Goal: Task Accomplishment & Management: Use online tool/utility

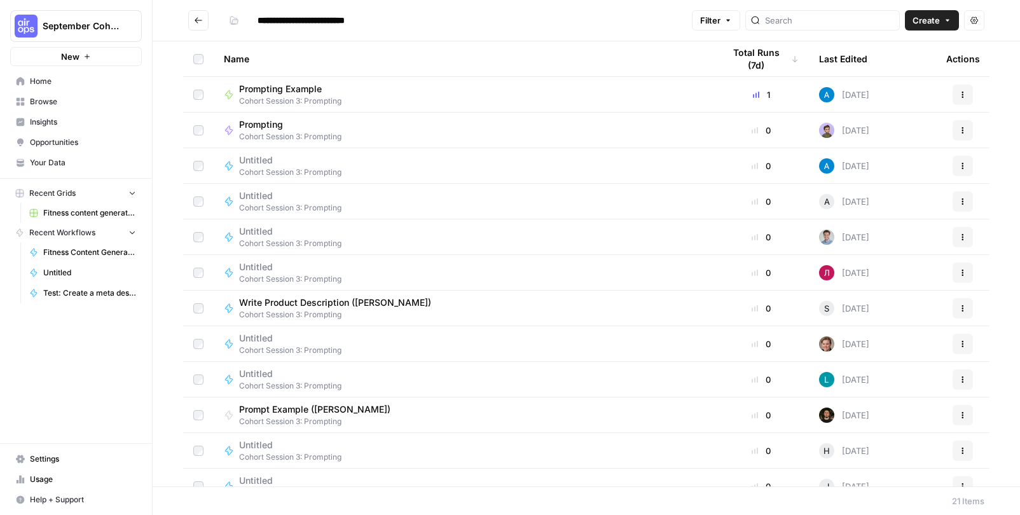
click at [919, 22] on span "Create" at bounding box center [926, 20] width 27 height 13
click at [893, 71] on span "Workflow" at bounding box center [907, 68] width 71 height 13
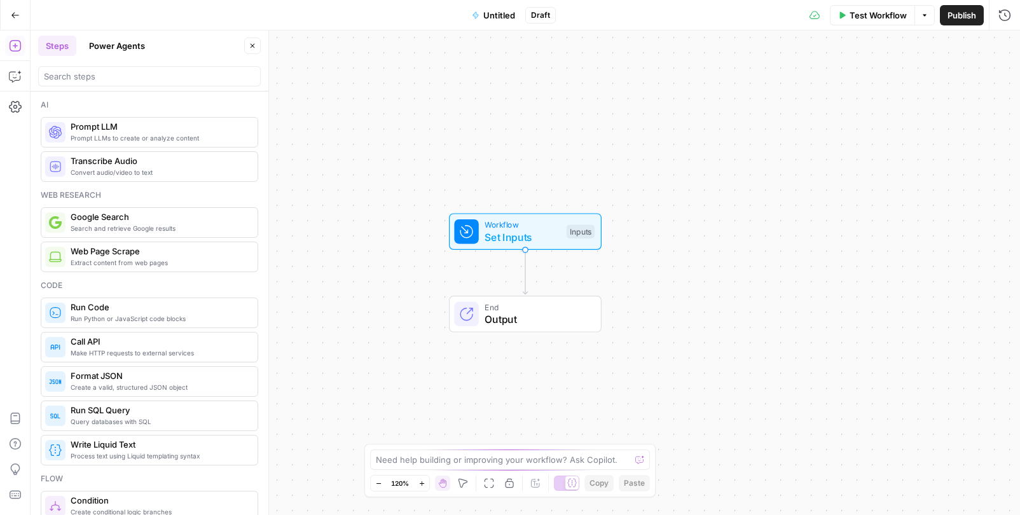
click at [503, 10] on span "Untitled" at bounding box center [499, 15] width 32 height 13
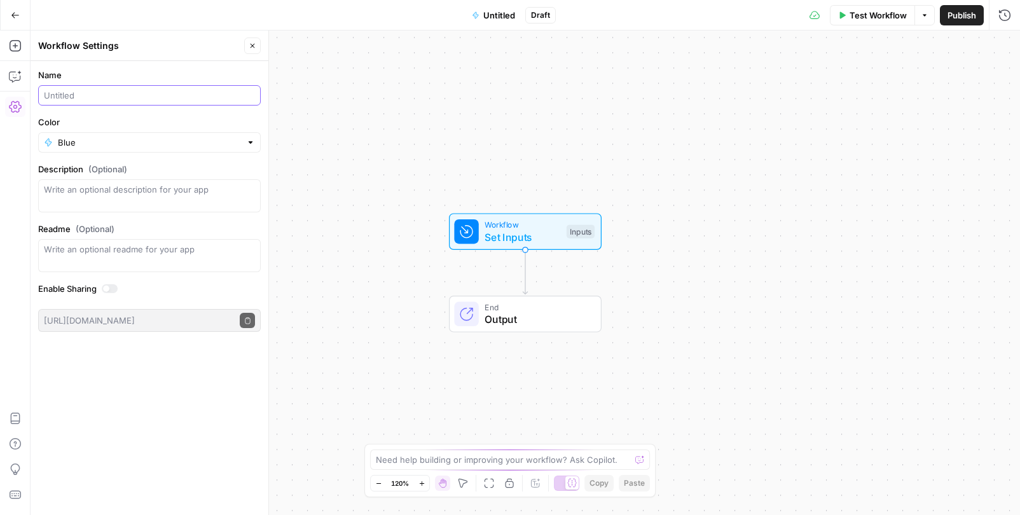
click at [171, 97] on input "Name" at bounding box center [149, 95] width 211 height 13
type input "Product description ([PERSON_NAME])"
click at [135, 383] on div "Name Product description ([PERSON_NAME]) Color Blue Description (Optional) Read…" at bounding box center [150, 288] width 238 height 454
click at [518, 224] on span "Workflow" at bounding box center [523, 225] width 76 height 12
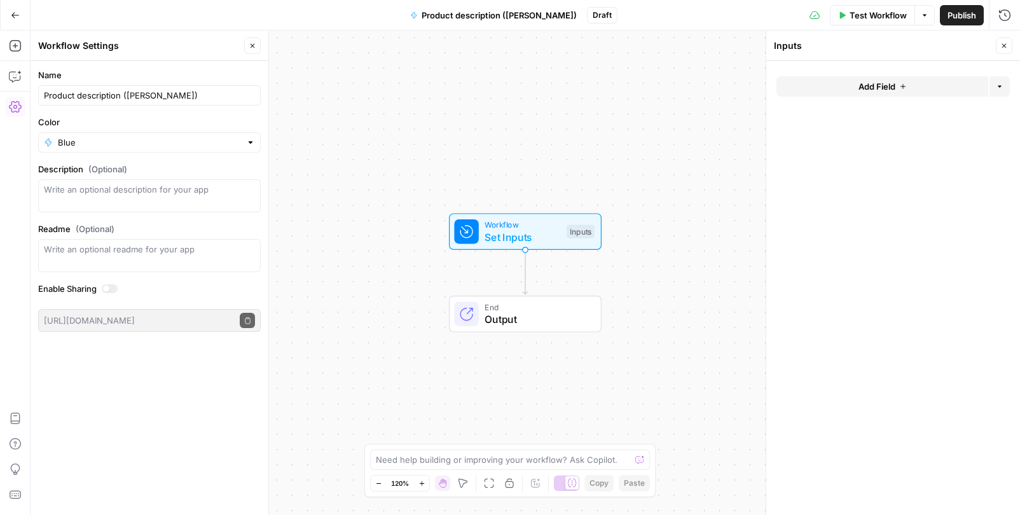
click at [876, 80] on span "Add Field" at bounding box center [877, 86] width 37 height 13
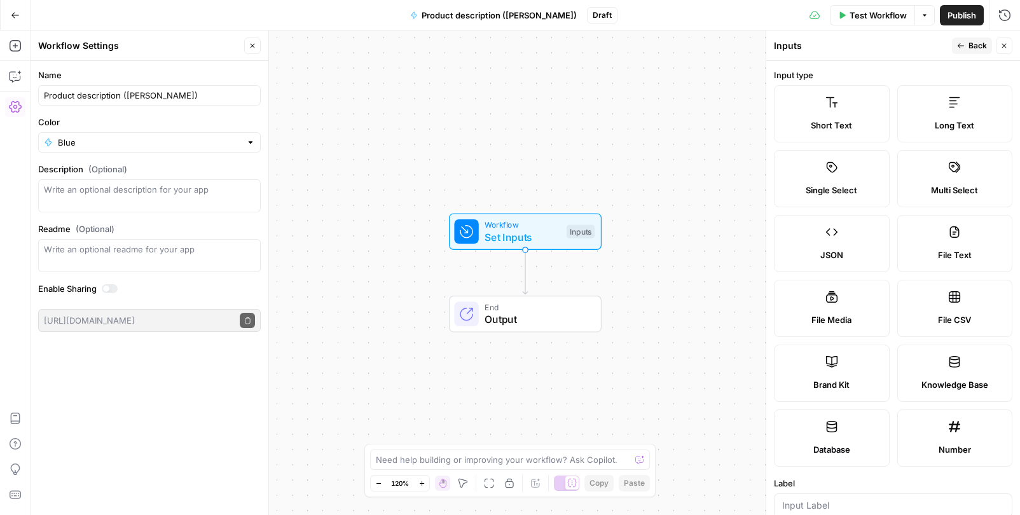
click at [837, 377] on label "Brand Kit" at bounding box center [832, 373] width 116 height 57
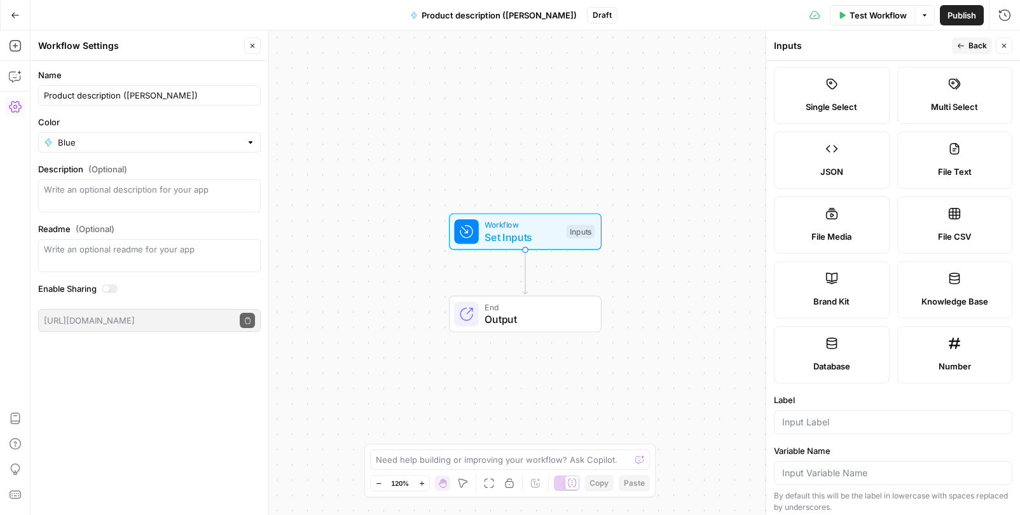
scroll to position [183, 0]
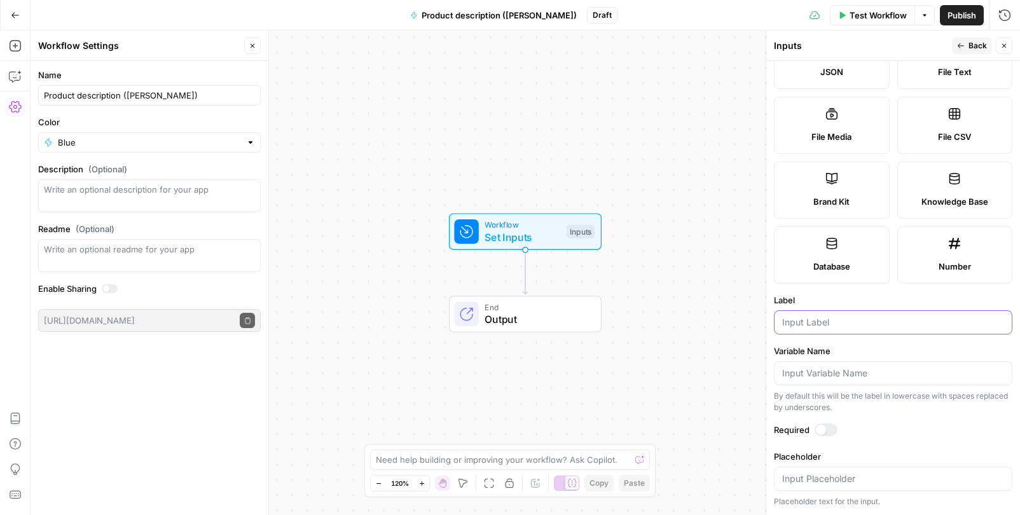
click at [834, 319] on input "Label" at bounding box center [893, 322] width 222 height 13
type input "Brand Kit"
click at [915, 434] on label "Required" at bounding box center [893, 430] width 238 height 13
click at [1000, 41] on button "Close" at bounding box center [1004, 46] width 17 height 17
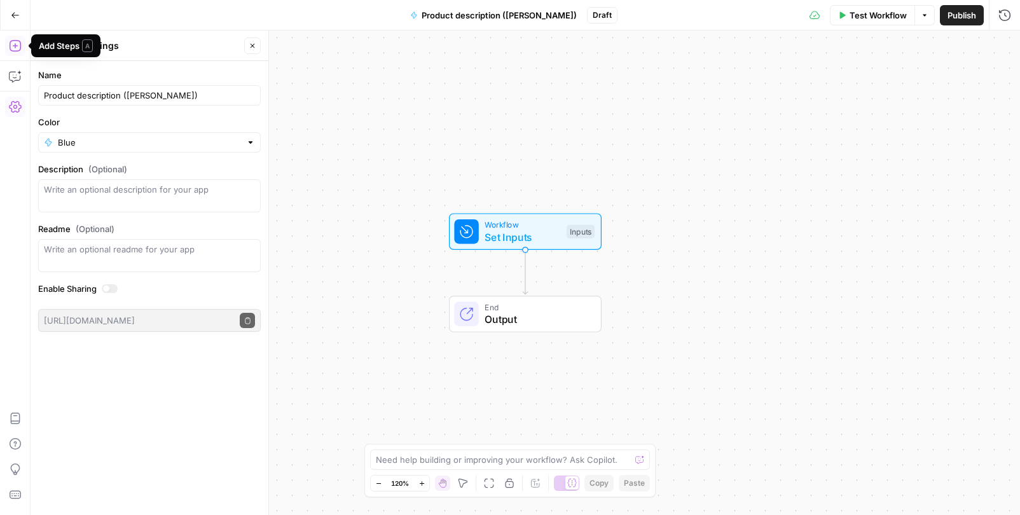
click at [15, 44] on icon "button" at bounding box center [14, 45] width 11 height 11
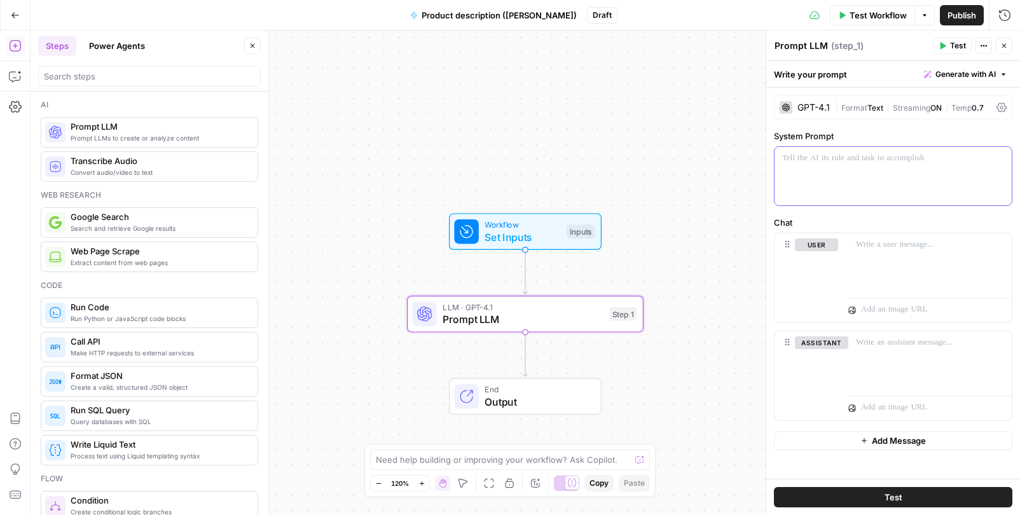
click at [860, 168] on div at bounding box center [893, 176] width 237 height 59
click at [896, 251] on div at bounding box center [929, 262] width 163 height 59
click at [888, 167] on p "**********" at bounding box center [893, 164] width 222 height 25
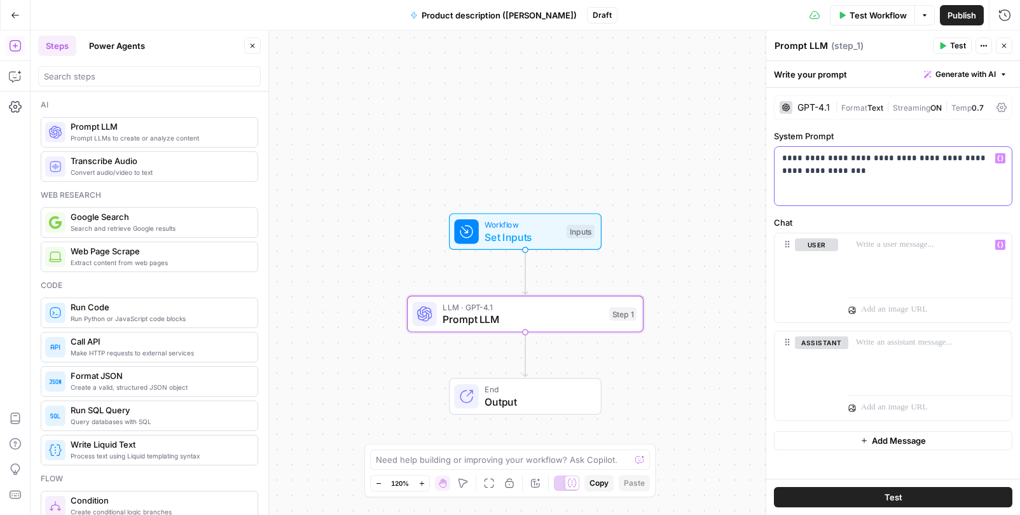
click at [888, 167] on p "**********" at bounding box center [893, 164] width 222 height 25
click at [895, 242] on p at bounding box center [930, 244] width 148 height 13
click at [881, 221] on label "Chat" at bounding box center [893, 222] width 238 height 13
click at [956, 496] on button "Test" at bounding box center [893, 497] width 238 height 20
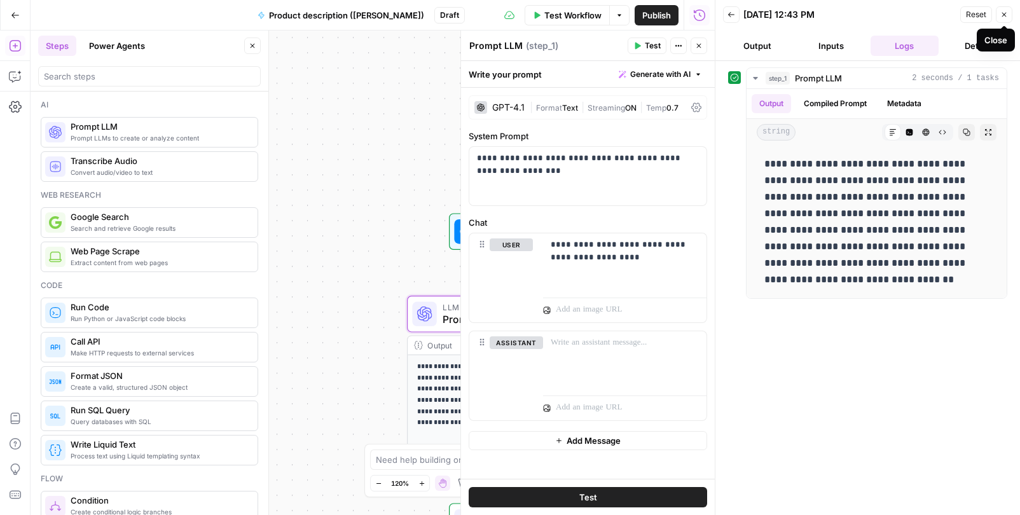
click at [1009, 15] on button "Close" at bounding box center [1004, 14] width 17 height 17
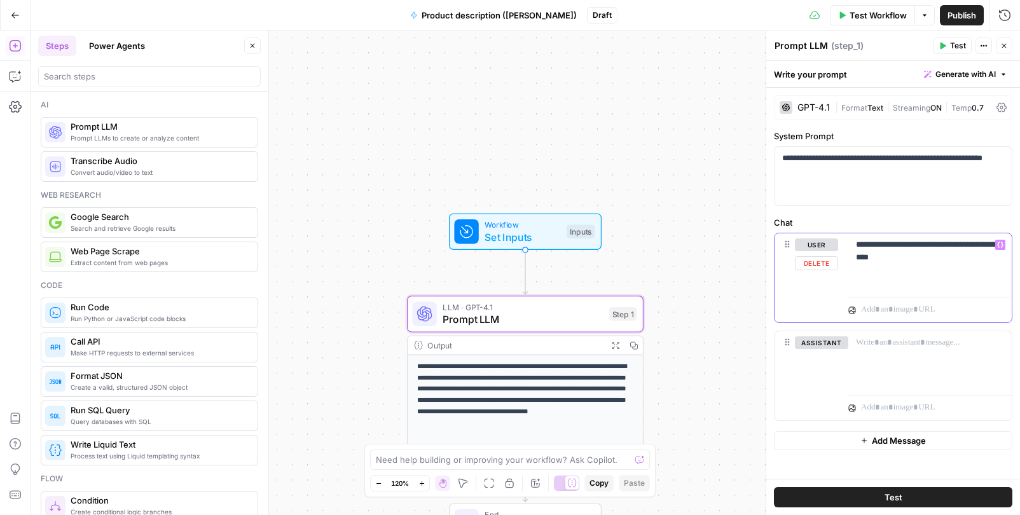
click at [933, 258] on p "**********" at bounding box center [930, 250] width 148 height 25
click at [891, 245] on p "**********" at bounding box center [930, 250] width 148 height 25
click at [935, 256] on p "**********" at bounding box center [930, 250] width 148 height 25
click at [834, 498] on button "Test" at bounding box center [893, 497] width 238 height 20
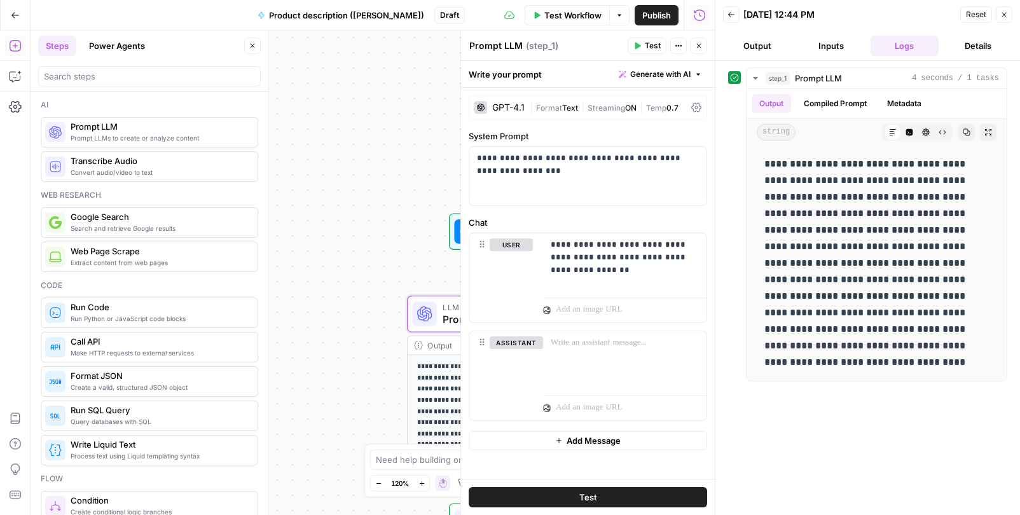
click at [500, 103] on div "GPT-4.1" at bounding box center [508, 107] width 32 height 9
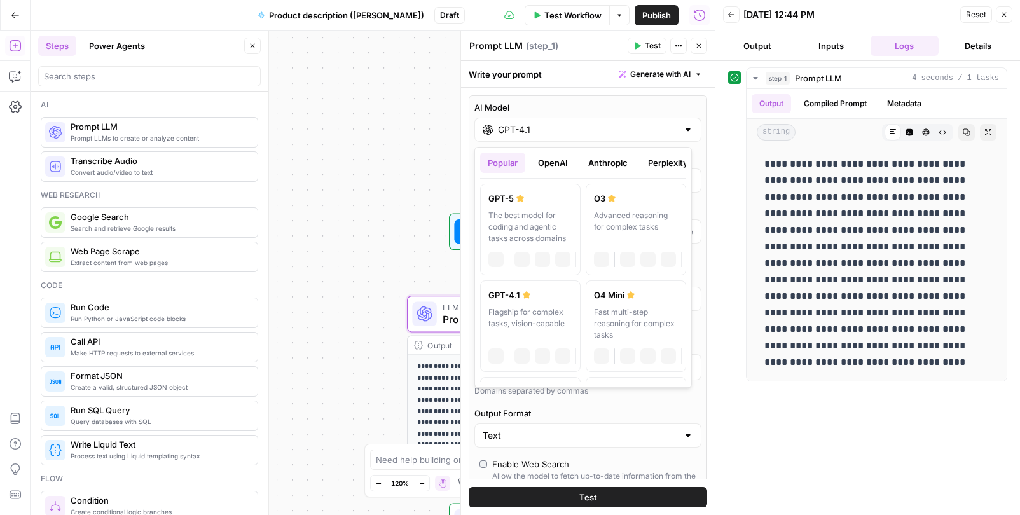
click at [527, 131] on input "GPT-4.1" at bounding box center [588, 129] width 180 height 13
click at [620, 156] on button "Anthropic" at bounding box center [608, 163] width 55 height 20
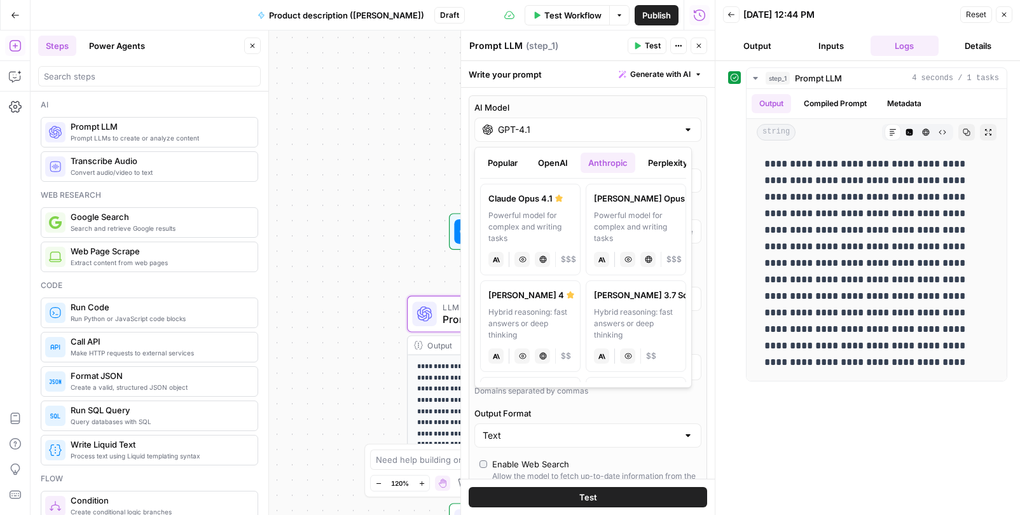
click at [506, 307] on div "Hybrid reasoning: fast answers or deep thinking" at bounding box center [530, 324] width 84 height 34
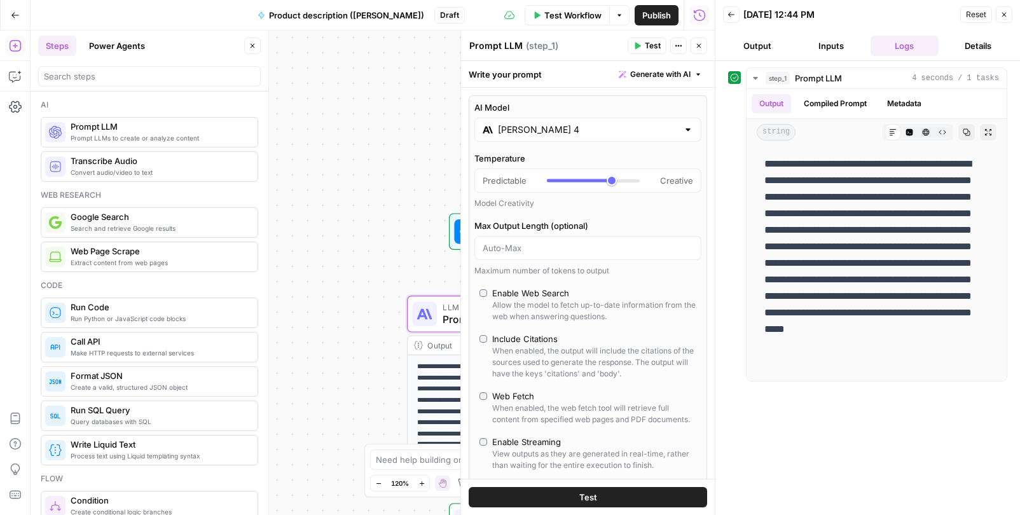
click at [1007, 12] on icon "button" at bounding box center [1004, 15] width 8 height 8
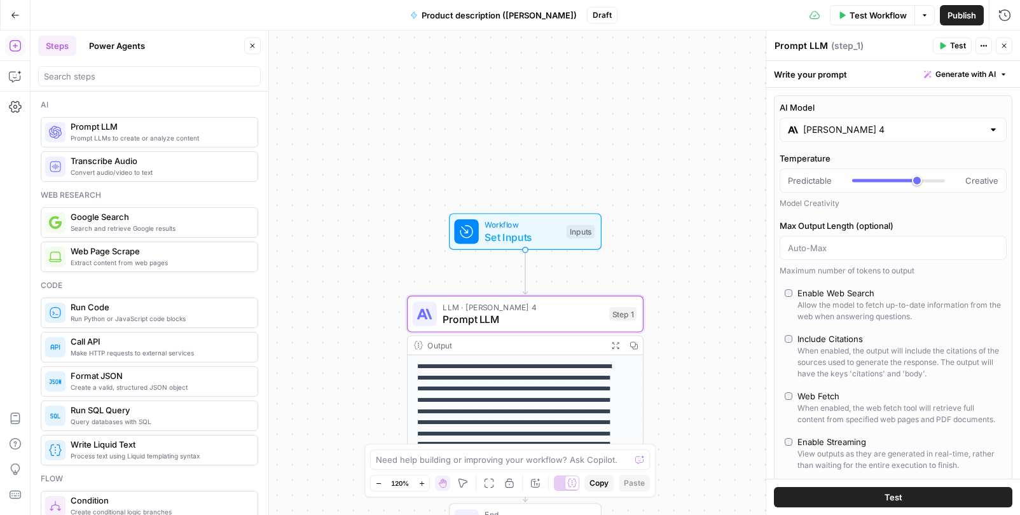
click at [904, 491] on button "Test" at bounding box center [893, 497] width 238 height 20
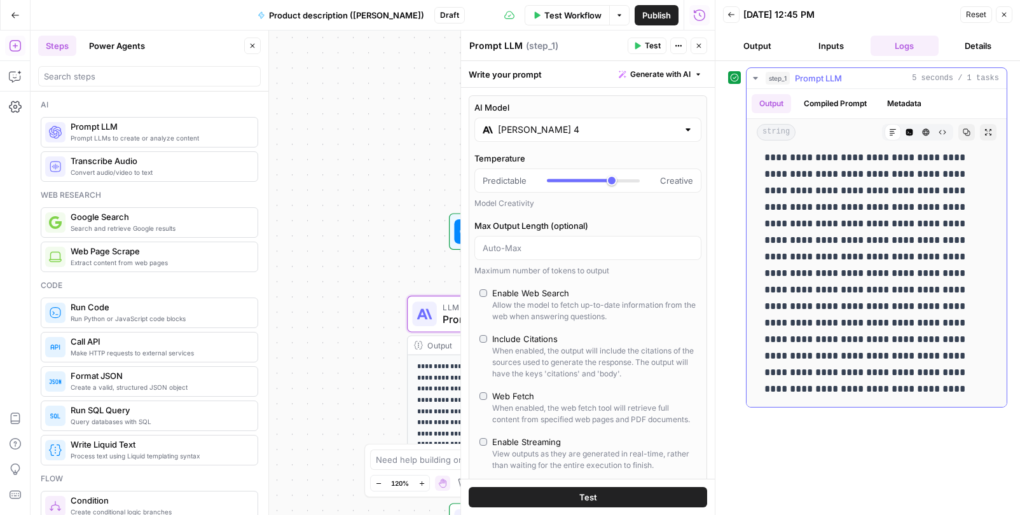
scroll to position [7, 0]
click at [1005, 13] on icon "button" at bounding box center [1004, 15] width 8 height 8
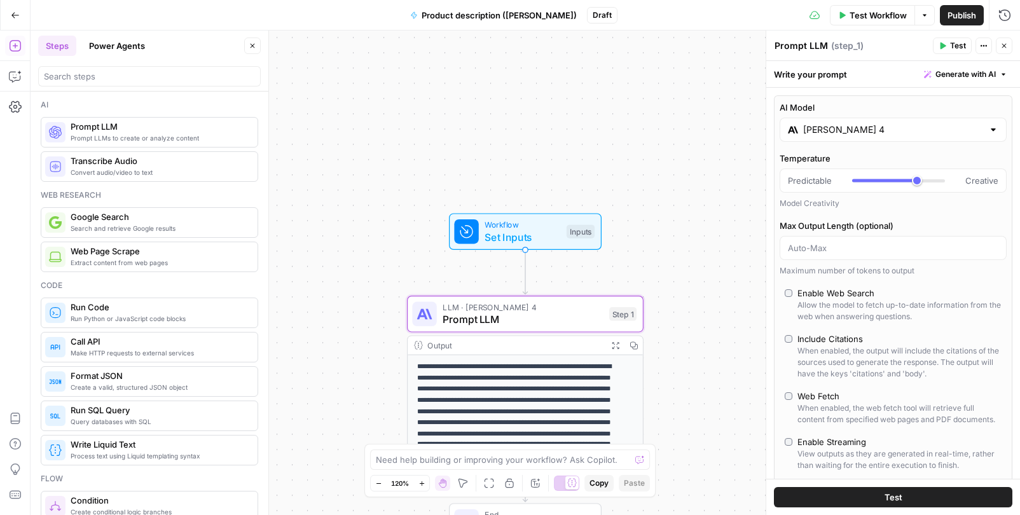
click at [940, 127] on input "[PERSON_NAME] 4" at bounding box center [893, 129] width 180 height 13
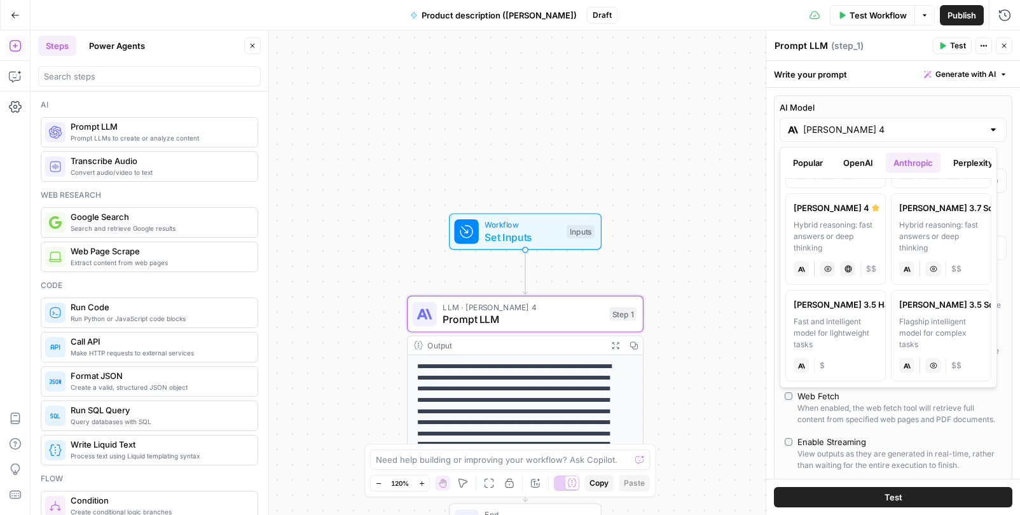
scroll to position [0, 0]
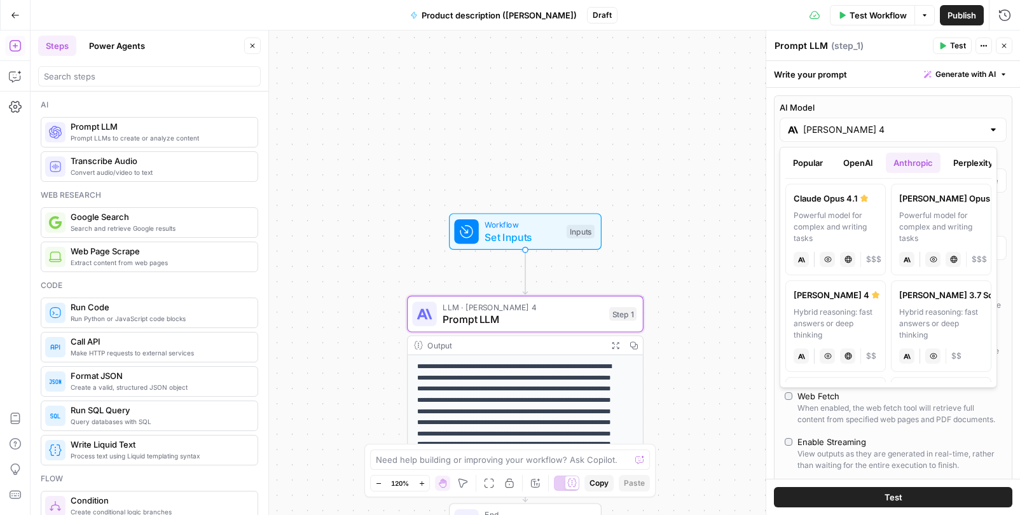
drag, startPoint x: 859, startPoint y: 163, endPoint x: 815, endPoint y: 163, distance: 44.5
click at [859, 163] on button "OpenAI" at bounding box center [858, 163] width 45 height 20
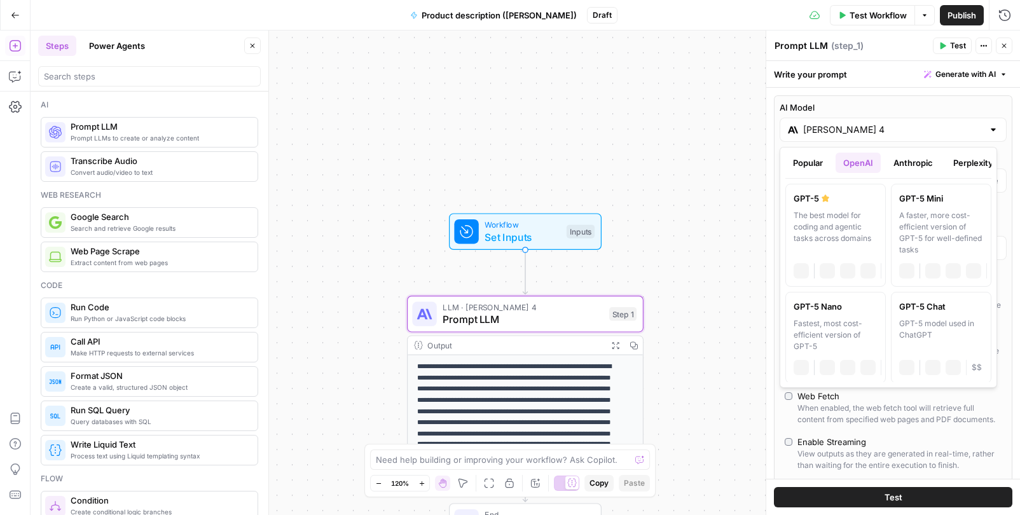
click at [811, 162] on button "Popular" at bounding box center [807, 163] width 45 height 20
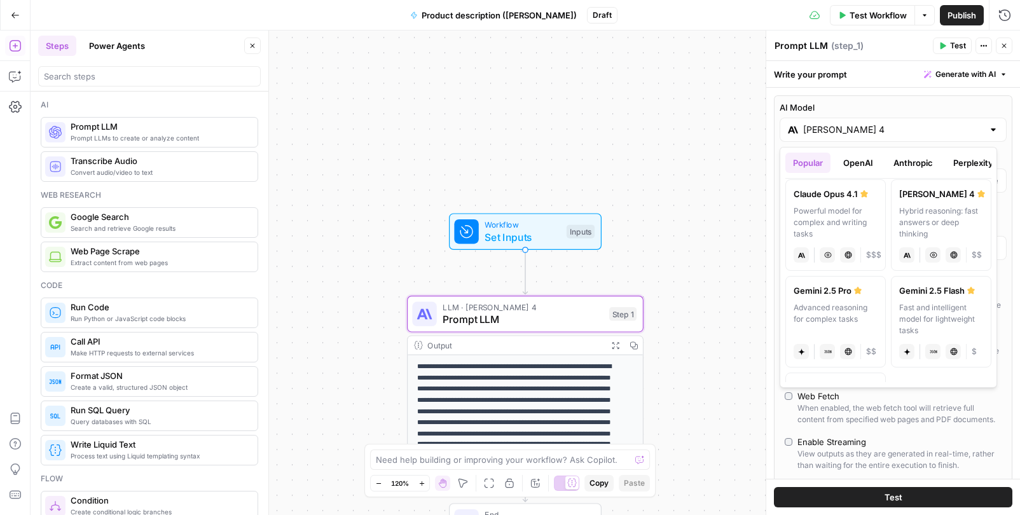
scroll to position [201, 0]
click at [833, 307] on div "Advanced reasoning for complex tasks" at bounding box center [836, 316] width 84 height 34
type input "Gemini 2.5 Pro"
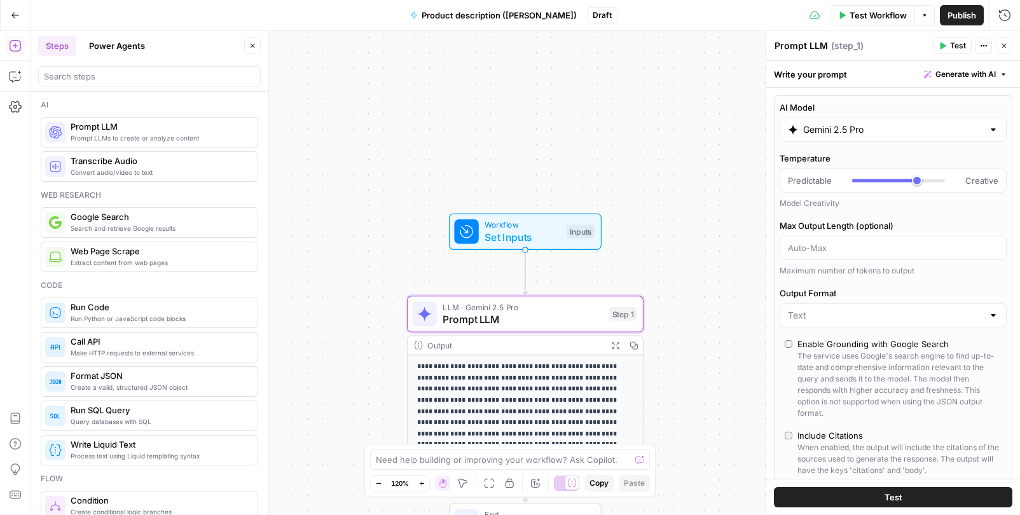
click at [900, 495] on button "Test" at bounding box center [893, 497] width 238 height 20
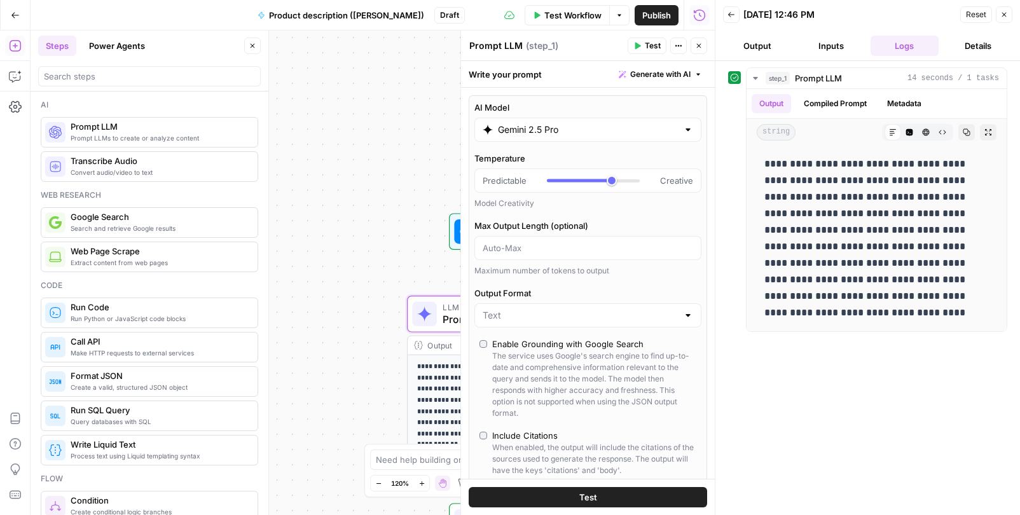
click at [1004, 13] on icon "button" at bounding box center [1004, 15] width 8 height 8
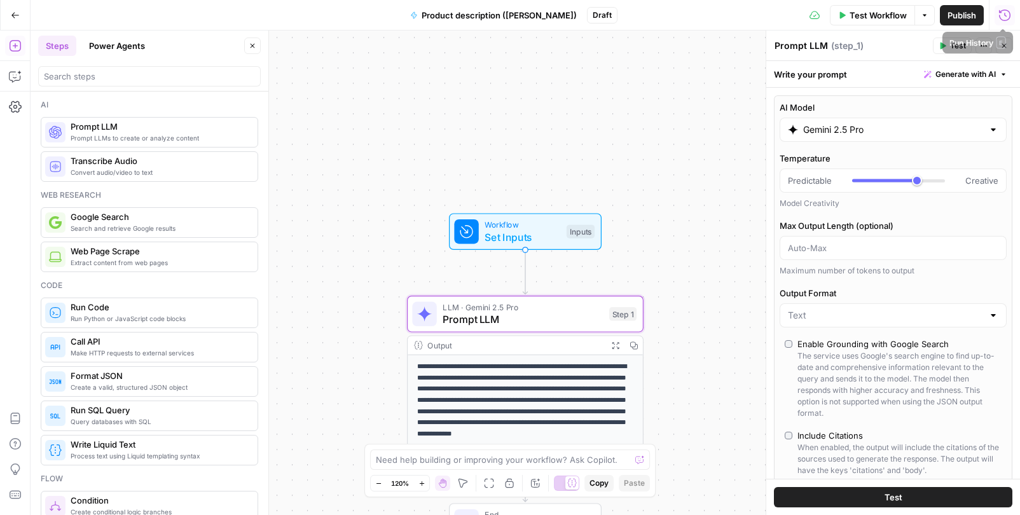
click at [997, 12] on button "Run History" at bounding box center [1005, 15] width 20 height 20
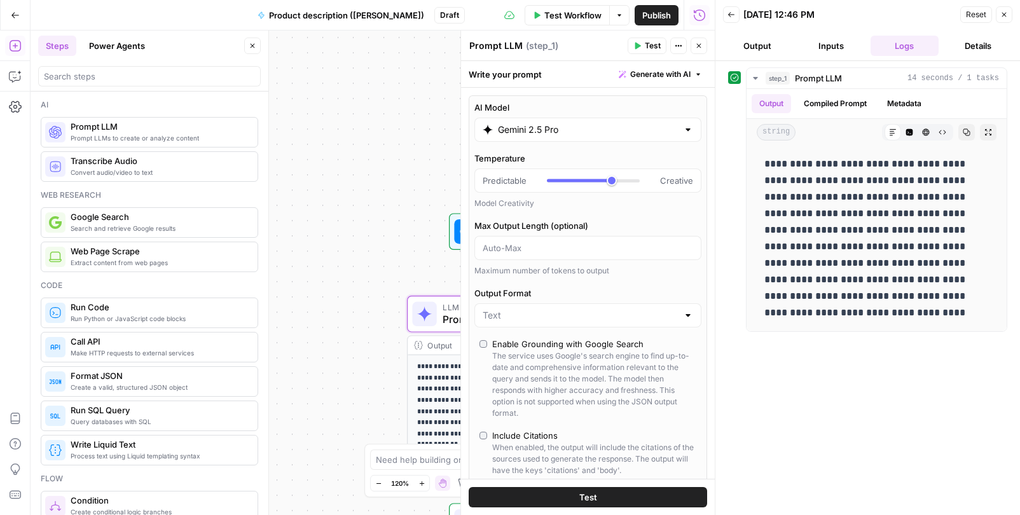
click at [768, 42] on button "Output" at bounding box center [757, 46] width 69 height 20
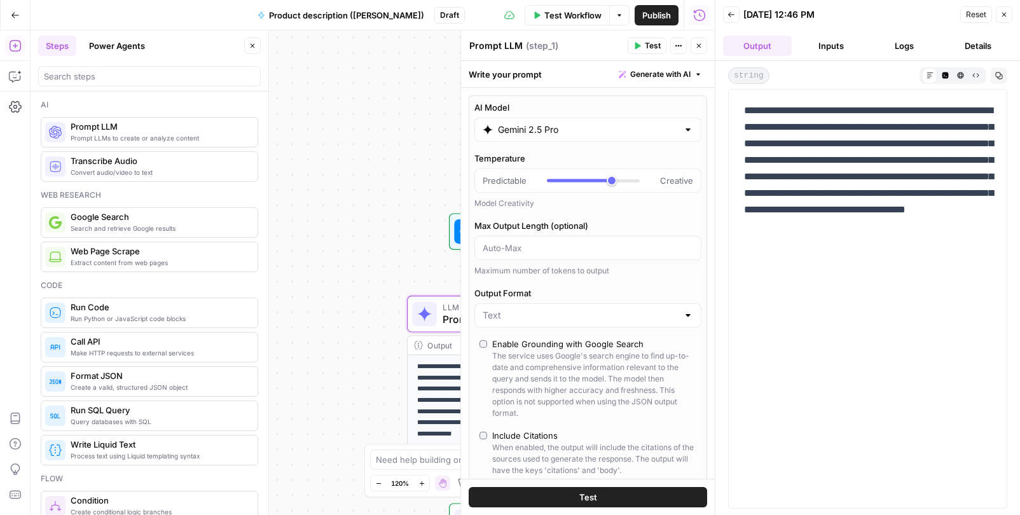
click at [833, 47] on button "Inputs" at bounding box center [831, 46] width 69 height 20
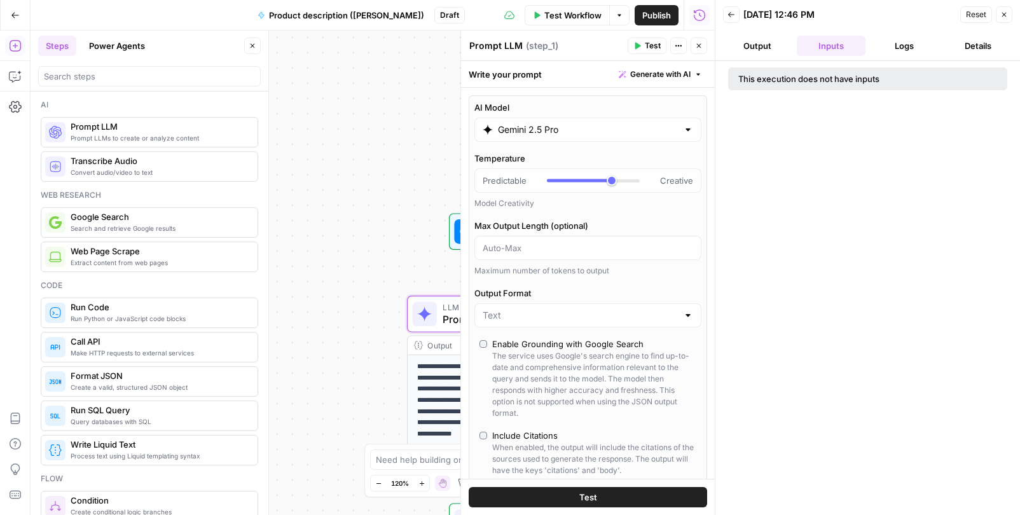
click at [895, 41] on button "Logs" at bounding box center [905, 46] width 69 height 20
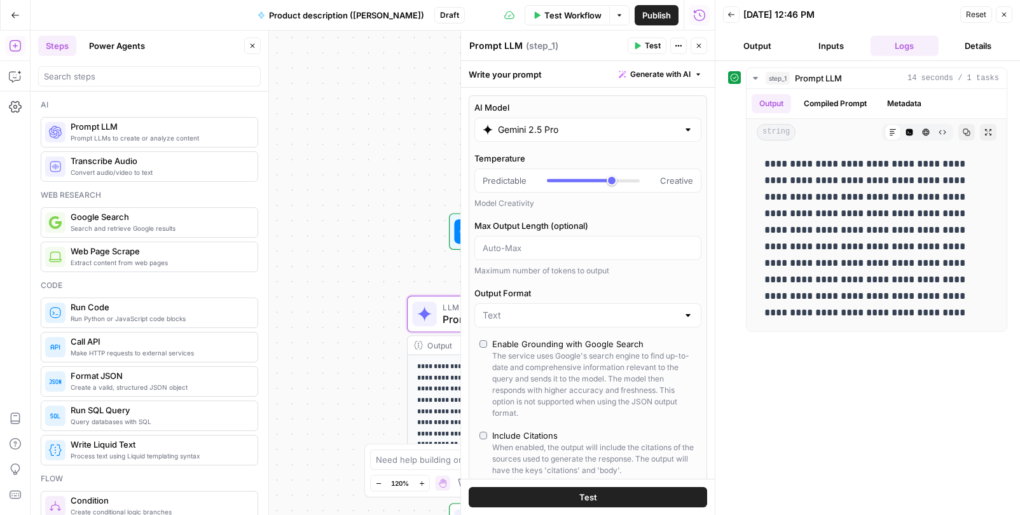
click at [978, 43] on button "Details" at bounding box center [978, 46] width 69 height 20
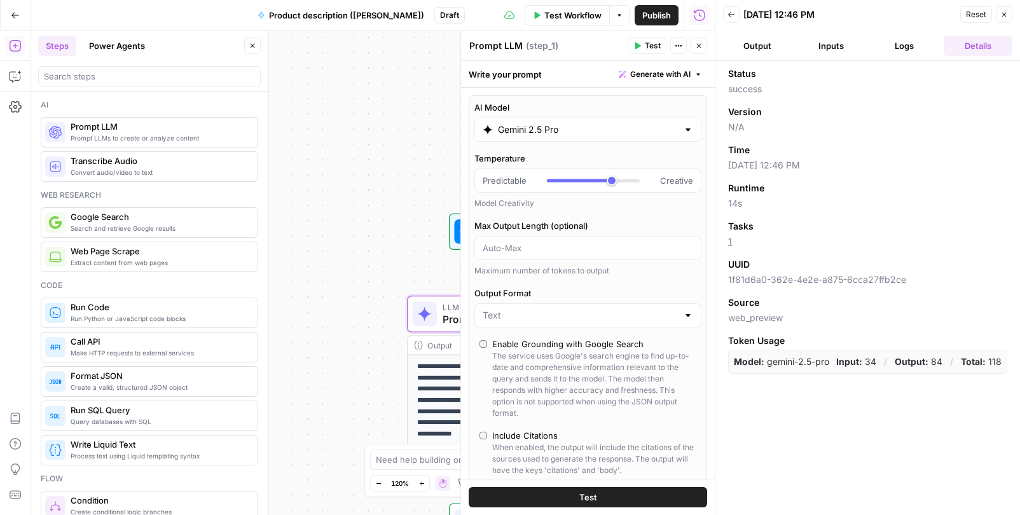
click at [735, 19] on button "Back" at bounding box center [731, 14] width 17 height 17
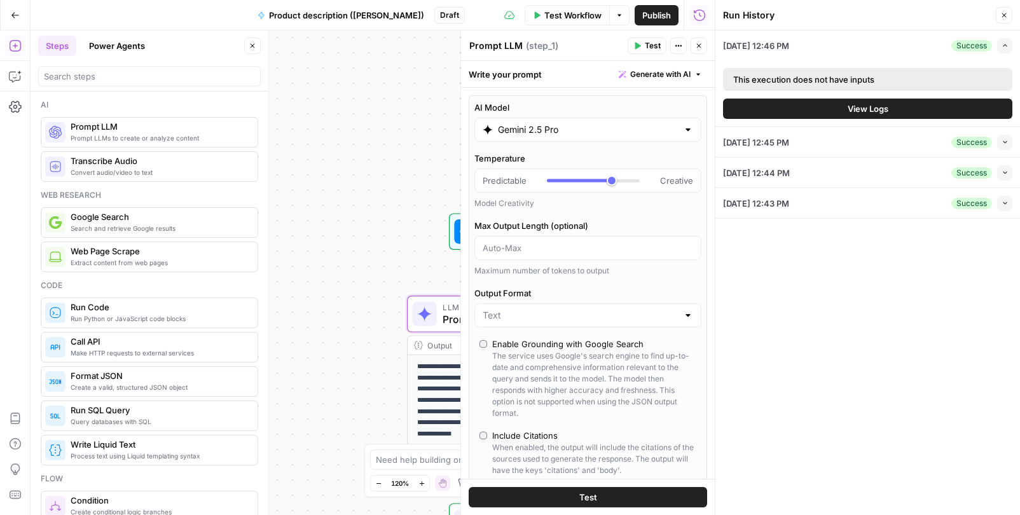
click at [814, 139] on div "[DATE] 12:45 PM Success Collapse" at bounding box center [867, 142] width 289 height 30
click at [835, 146] on div "[DATE] 12:45 PM Success Collapse" at bounding box center [867, 142] width 289 height 30
click at [821, 41] on div "[DATE] 12:46 PM Success Expand" at bounding box center [867, 46] width 289 height 30
click at [857, 174] on div "[DATE] 12:44 PM Success Collapse" at bounding box center [867, 173] width 289 height 30
click at [1010, 141] on button "Collapse" at bounding box center [1004, 142] width 15 height 15
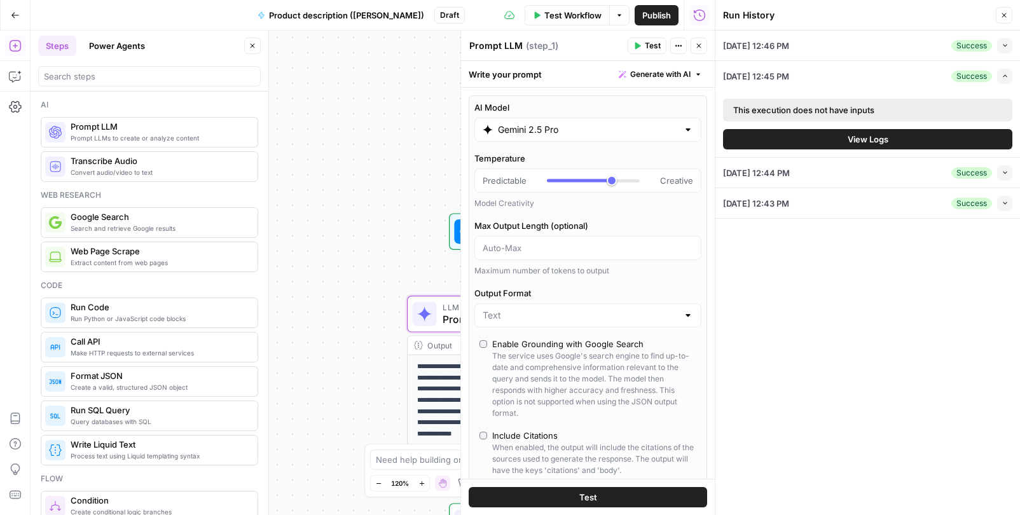
click at [1004, 16] on icon "button" at bounding box center [1004, 15] width 4 height 4
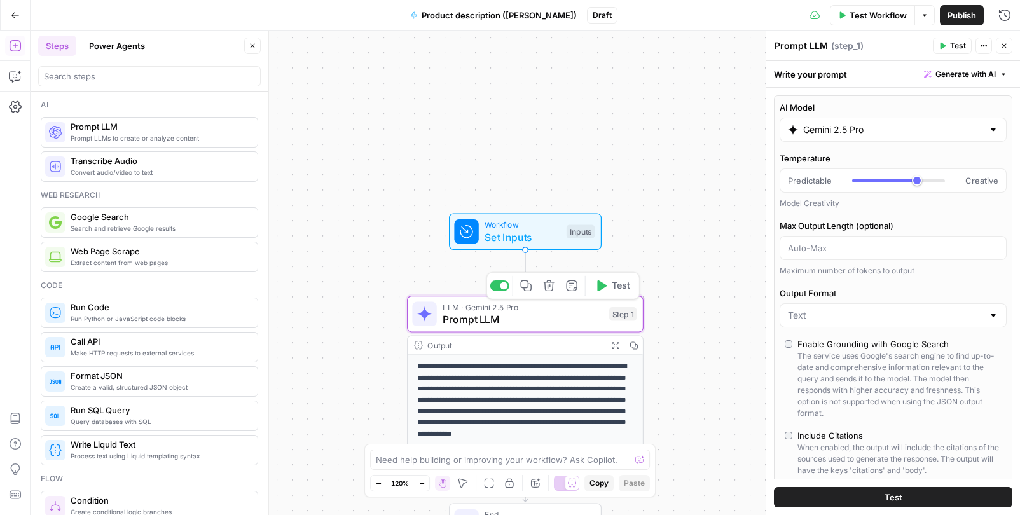
click at [481, 324] on span "Prompt LLM" at bounding box center [523, 319] width 160 height 15
click at [817, 73] on div "Write your prompt Generate with AI" at bounding box center [893, 74] width 254 height 26
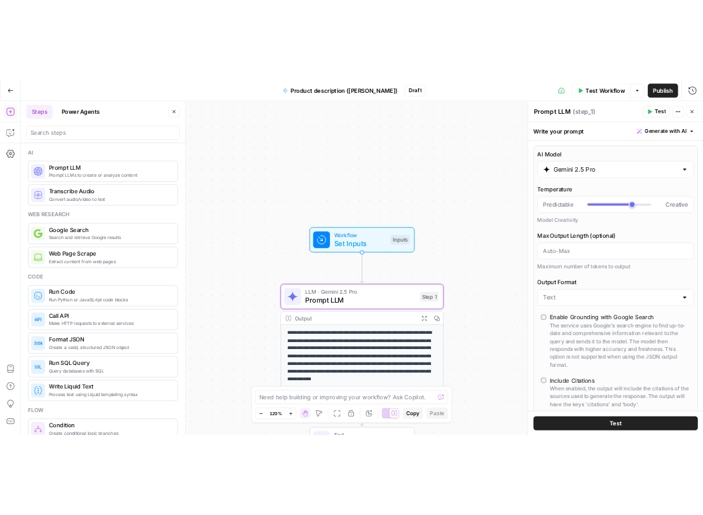
scroll to position [388, 0]
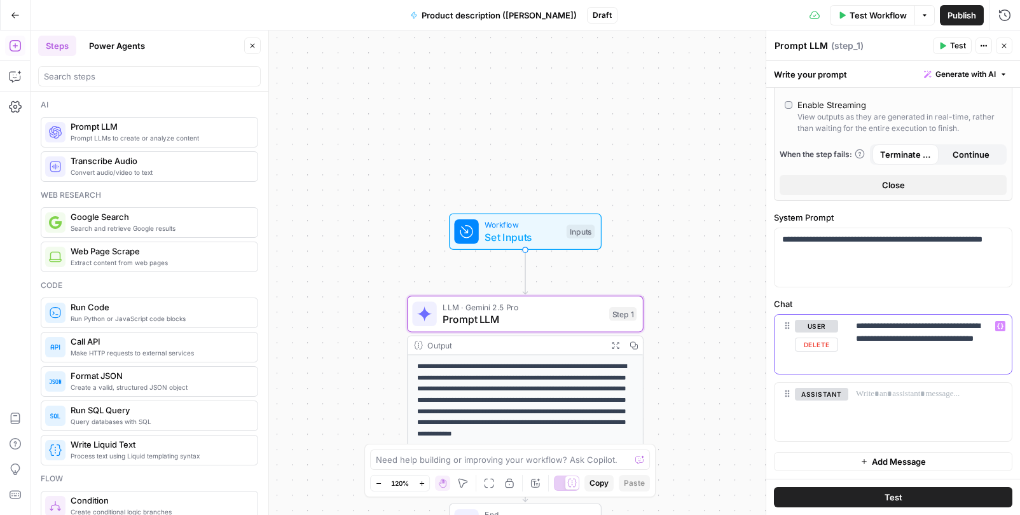
click at [946, 355] on p "**********" at bounding box center [925, 339] width 139 height 38
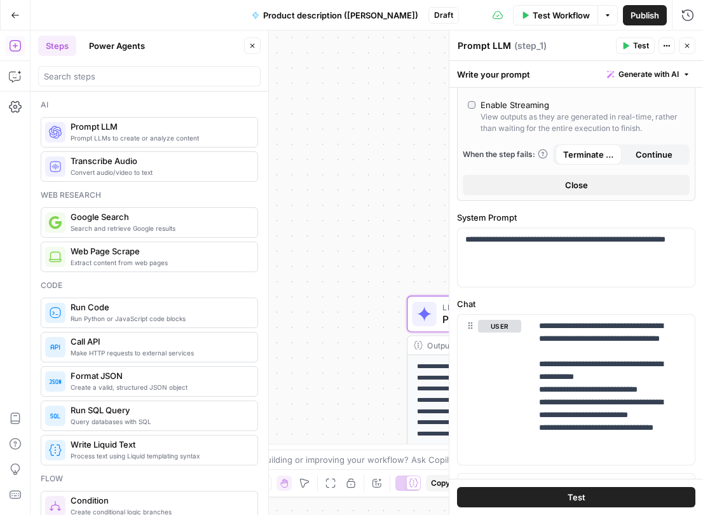
click at [581, 495] on button "Test" at bounding box center [576, 497] width 238 height 20
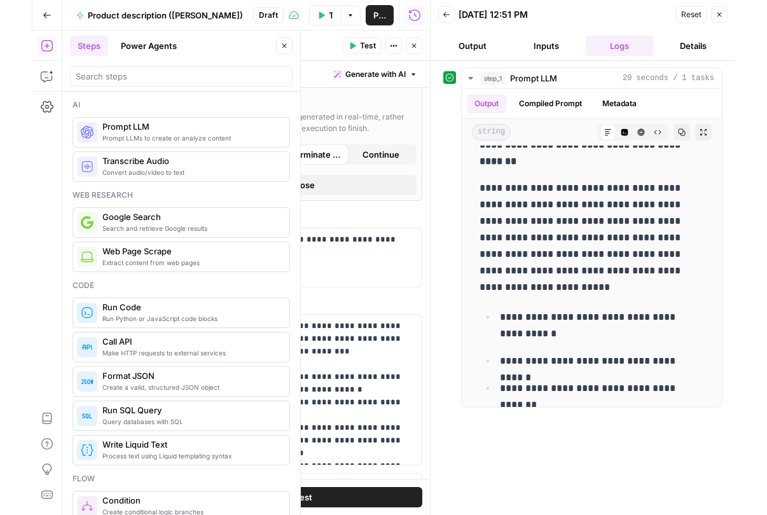
scroll to position [41, 0]
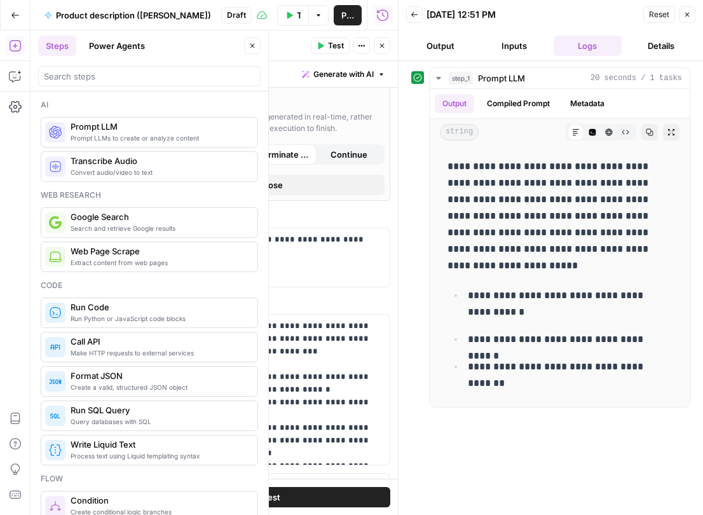
click at [244, 42] on button "Close" at bounding box center [252, 46] width 17 height 17
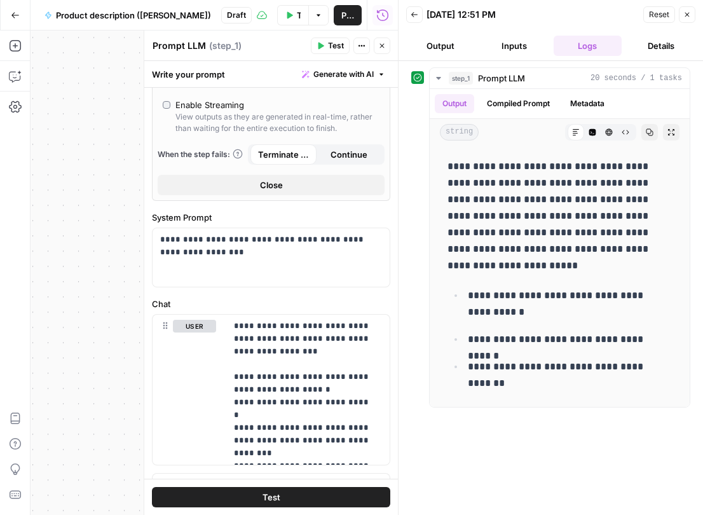
click at [280, 497] on button "Test" at bounding box center [271, 497] width 238 height 20
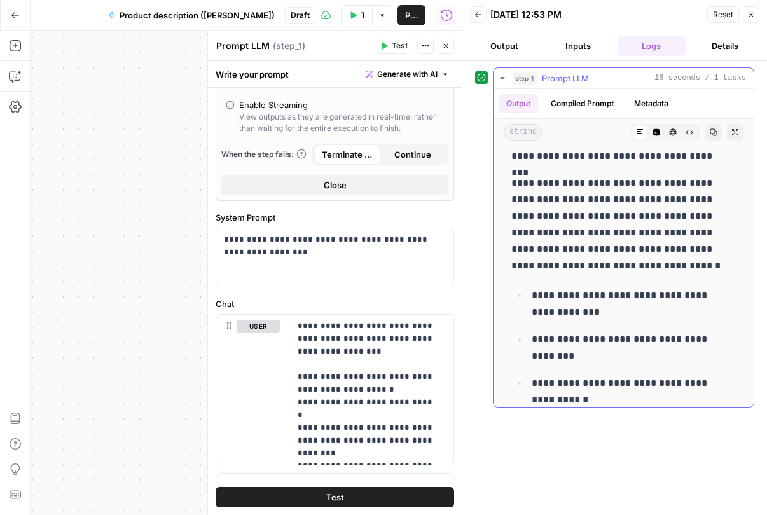
scroll to position [0, 0]
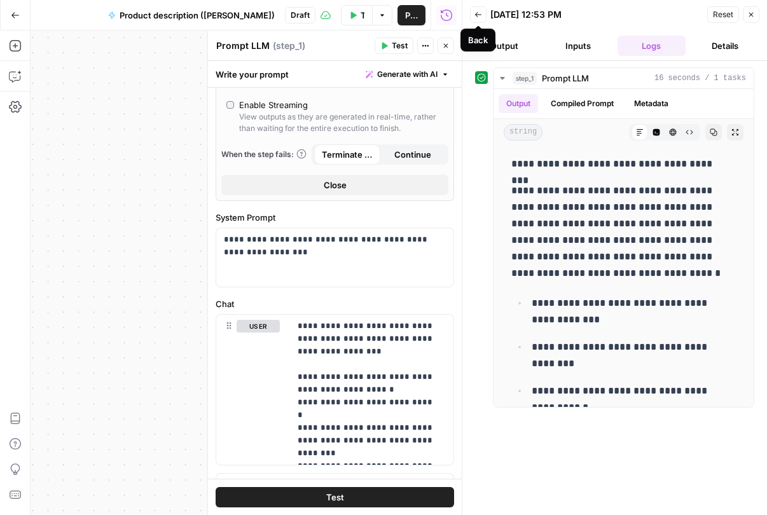
click at [605, 48] on button "Inputs" at bounding box center [578, 46] width 69 height 20
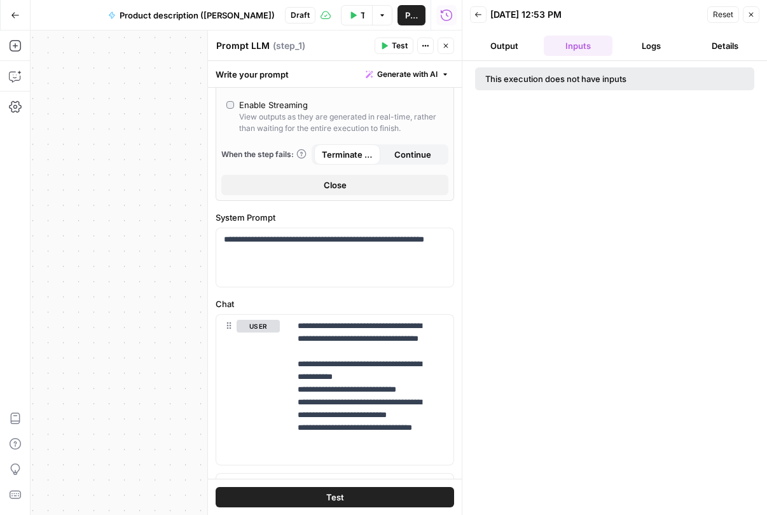
click at [500, 44] on button "Output" at bounding box center [504, 46] width 69 height 20
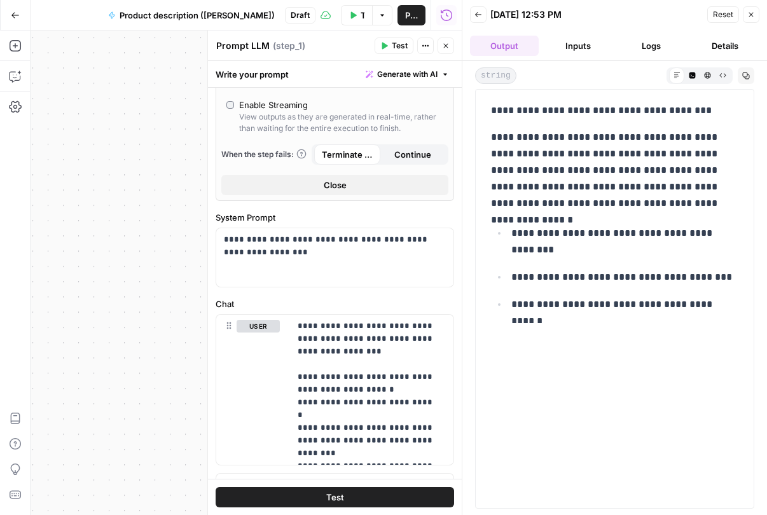
click at [654, 47] on button "Logs" at bounding box center [651, 46] width 69 height 20
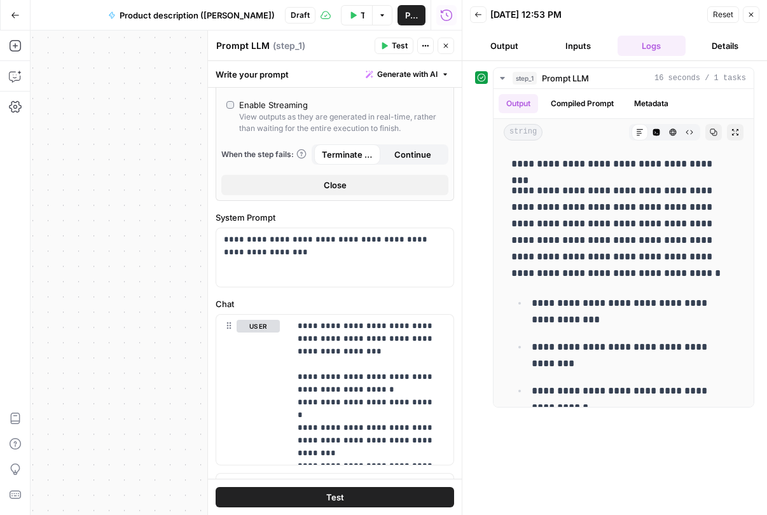
click at [745, 42] on button "Details" at bounding box center [725, 46] width 69 height 20
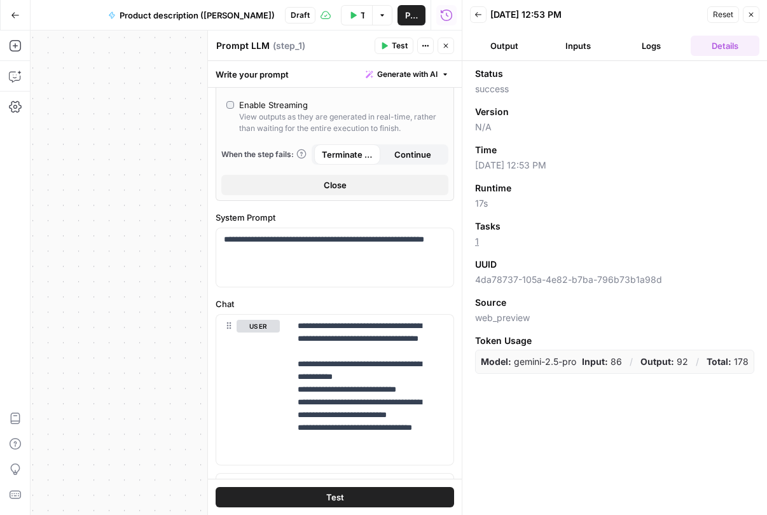
click at [493, 42] on button "Output" at bounding box center [504, 46] width 69 height 20
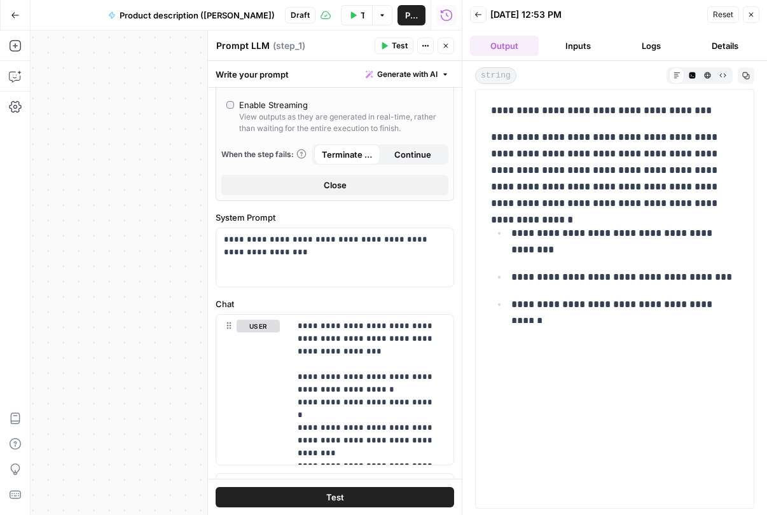
click at [750, 14] on icon "button" at bounding box center [751, 15] width 4 height 4
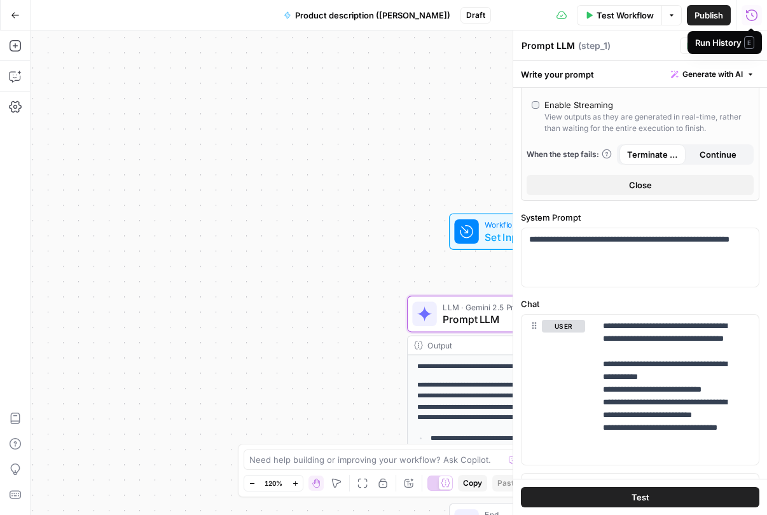
click at [748, 17] on icon "button" at bounding box center [751, 15] width 13 height 13
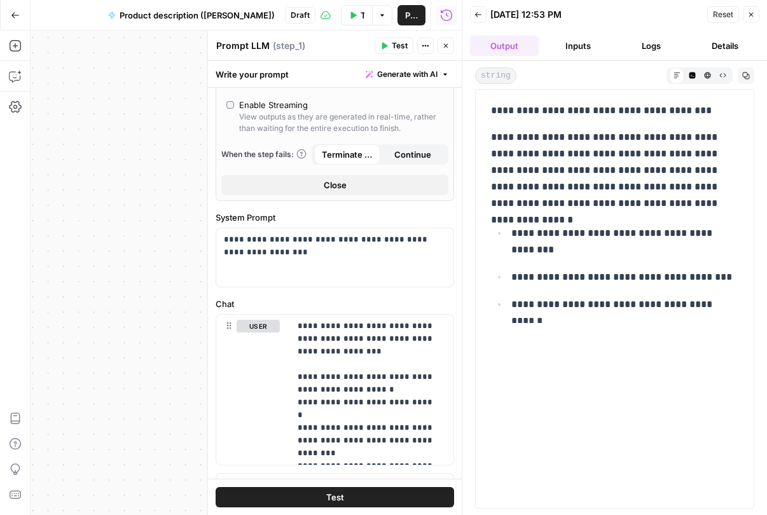
click at [656, 46] on button "Logs" at bounding box center [651, 46] width 69 height 20
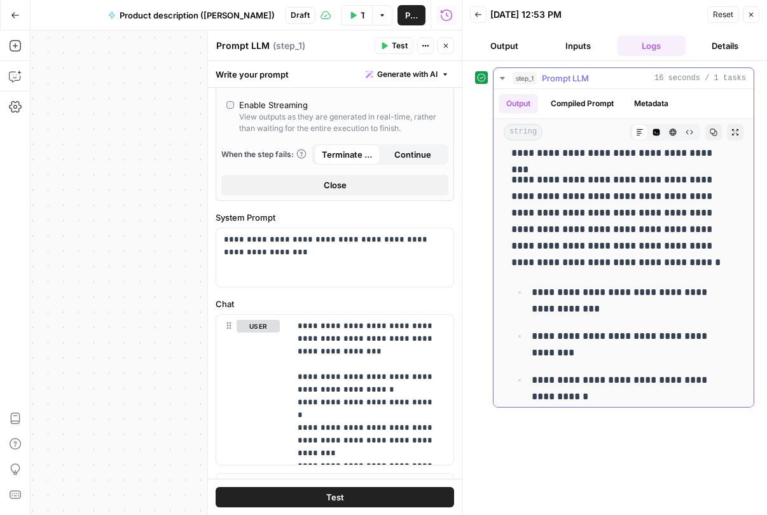
scroll to position [24, 0]
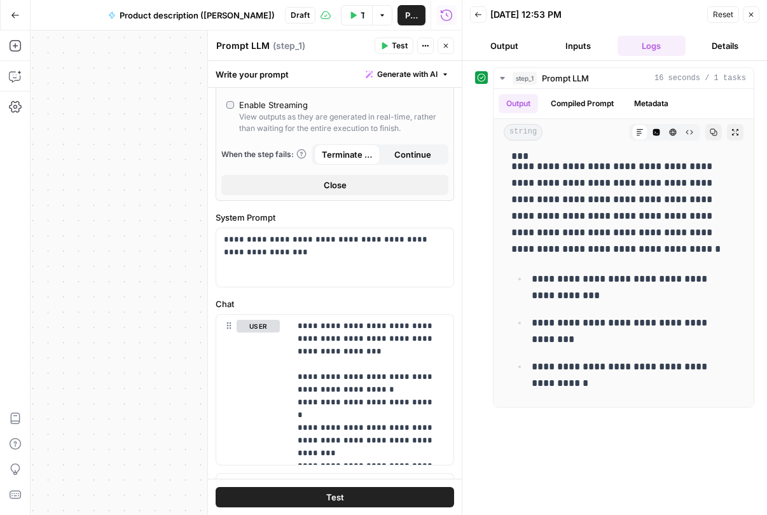
click at [505, 460] on div "**********" at bounding box center [614, 287] width 279 height 441
click at [644, 43] on button "Logs" at bounding box center [651, 46] width 69 height 20
click at [752, 17] on icon "button" at bounding box center [751, 15] width 8 height 8
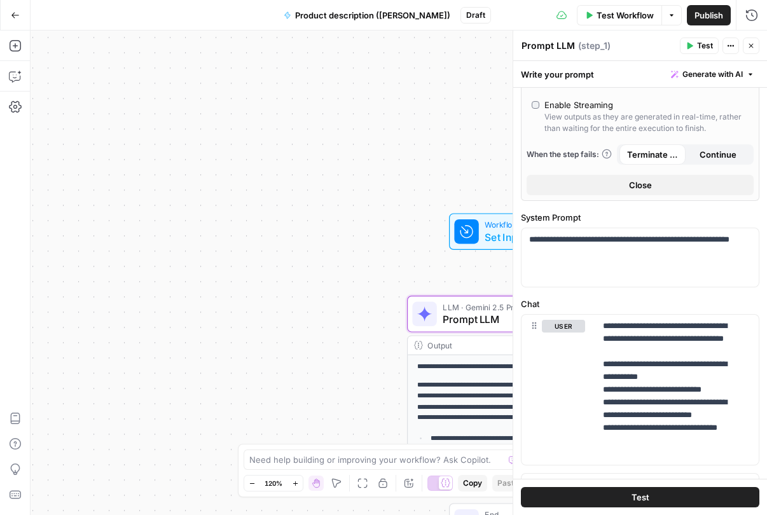
click at [752, 43] on icon "button" at bounding box center [751, 46] width 8 height 8
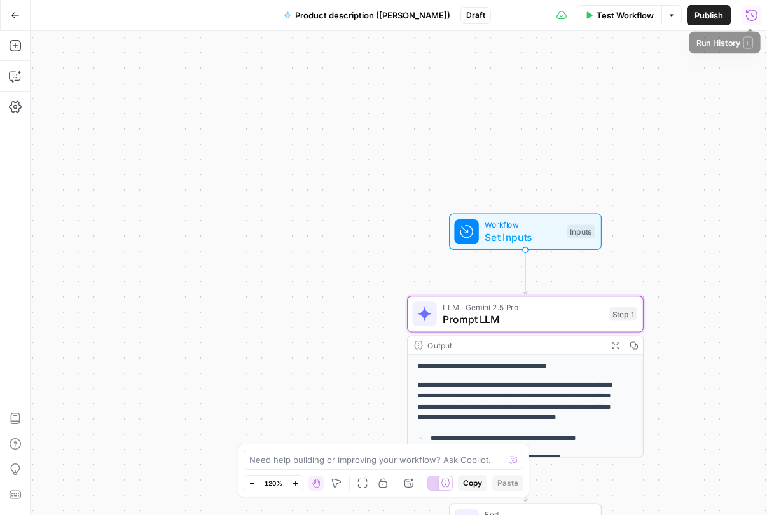
click at [749, 18] on icon "button" at bounding box center [751, 15] width 13 height 13
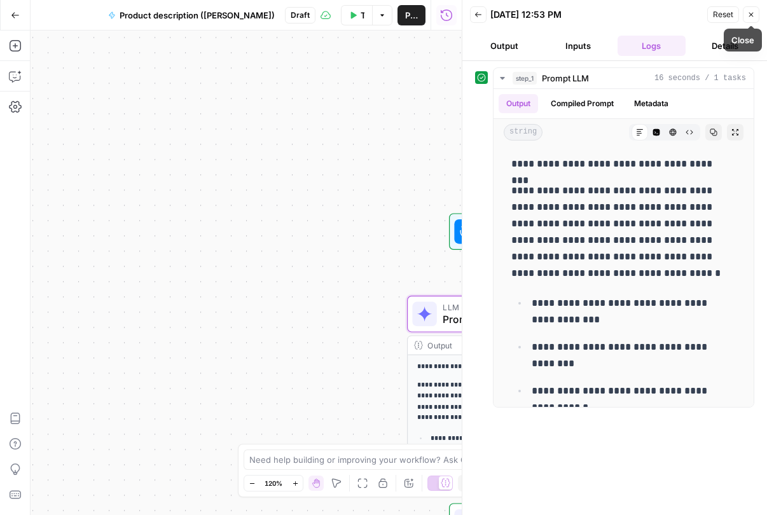
click at [654, 46] on button "Logs" at bounding box center [651, 46] width 69 height 20
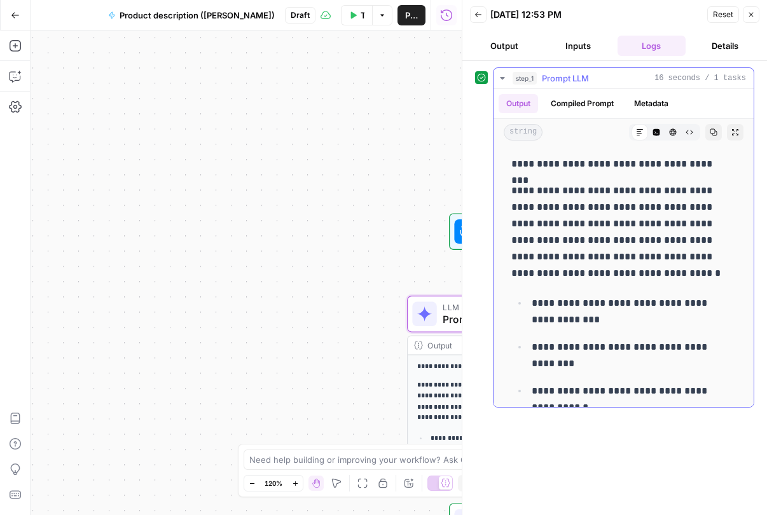
scroll to position [3, 0]
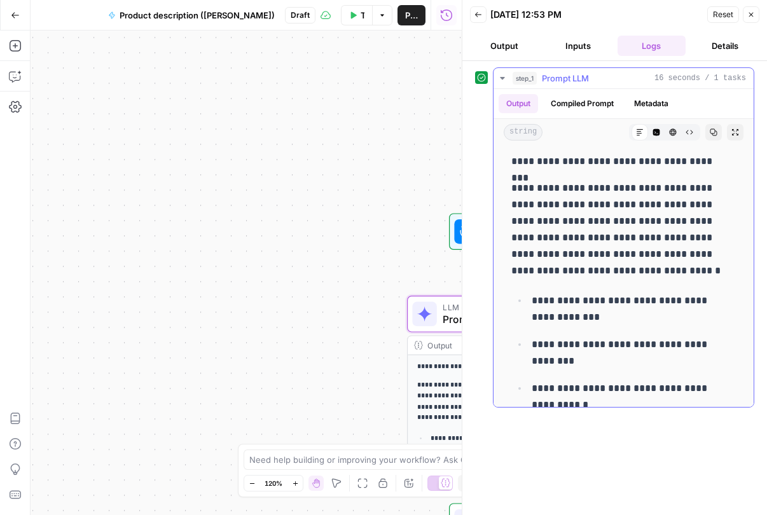
click at [579, 102] on button "Compiled Prompt" at bounding box center [582, 103] width 78 height 19
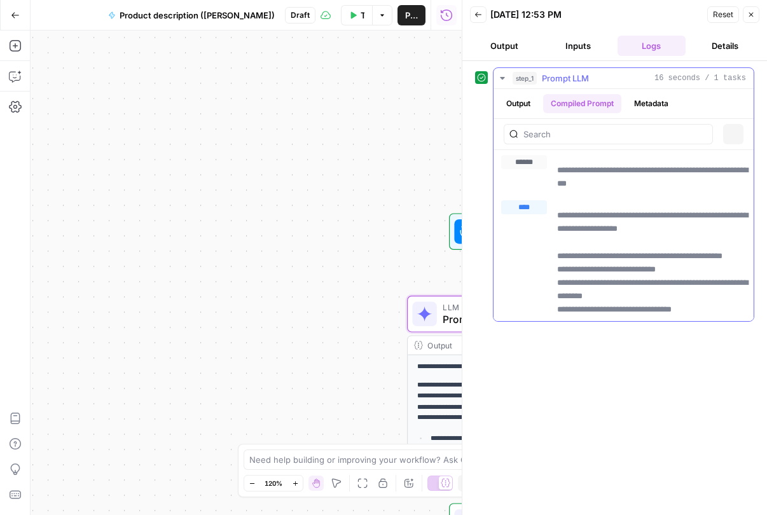
scroll to position [0, 0]
click at [646, 102] on button "Metadata" at bounding box center [651, 103] width 50 height 19
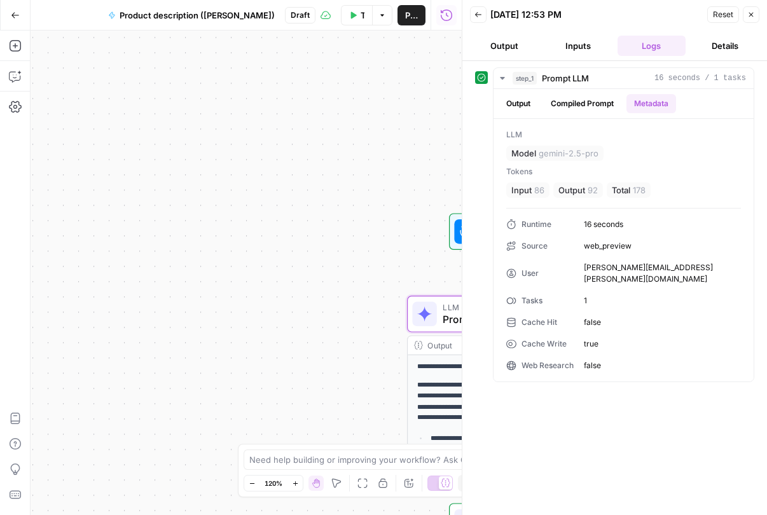
click at [754, 12] on icon "button" at bounding box center [751, 15] width 8 height 8
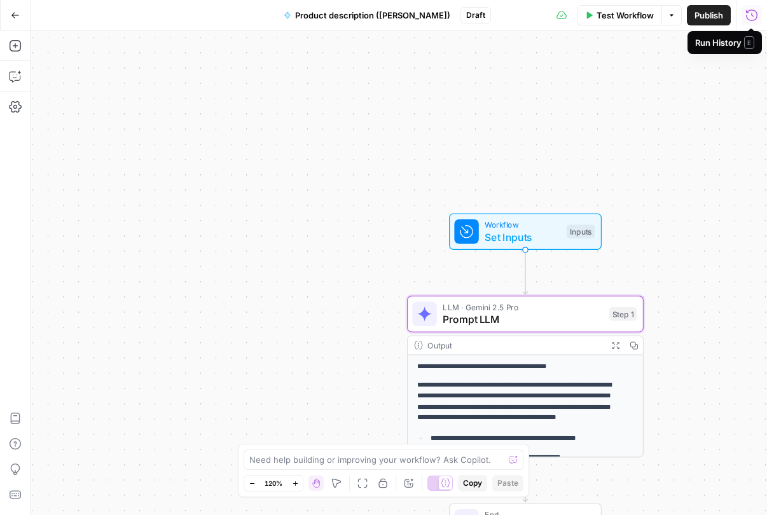
click at [744, 19] on button "Run History" at bounding box center [751, 15] width 20 height 20
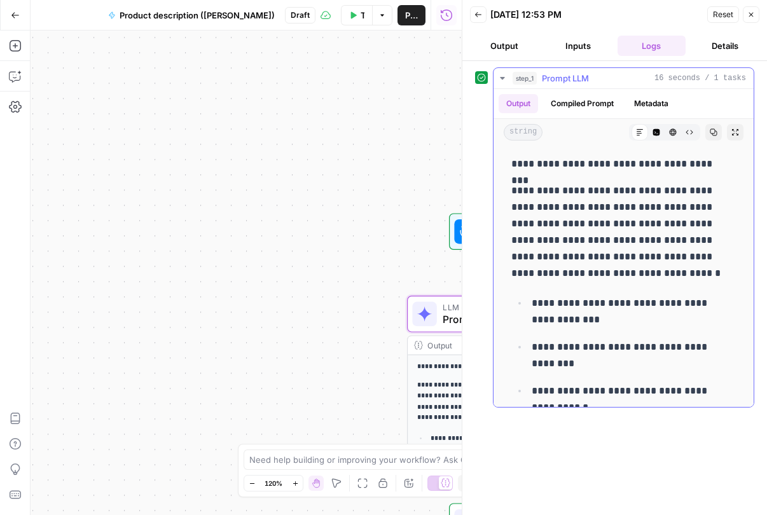
click at [503, 78] on icon "button" at bounding box center [502, 78] width 4 height 3
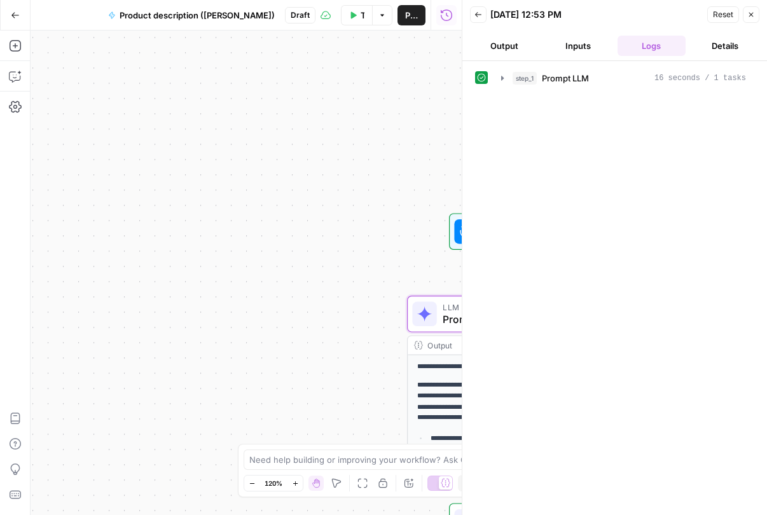
click at [355, 197] on div "**********" at bounding box center [246, 273] width 431 height 485
click at [749, 16] on icon "button" at bounding box center [751, 15] width 4 height 4
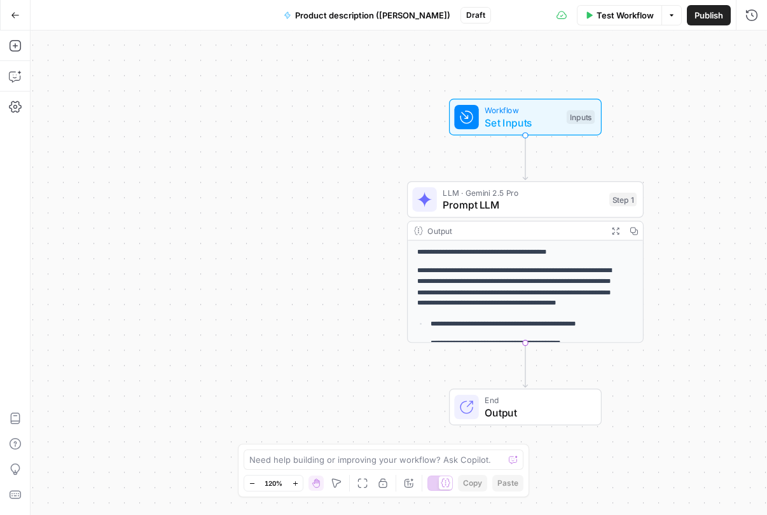
click at [553, 205] on span "Prompt LLM" at bounding box center [523, 204] width 160 height 15
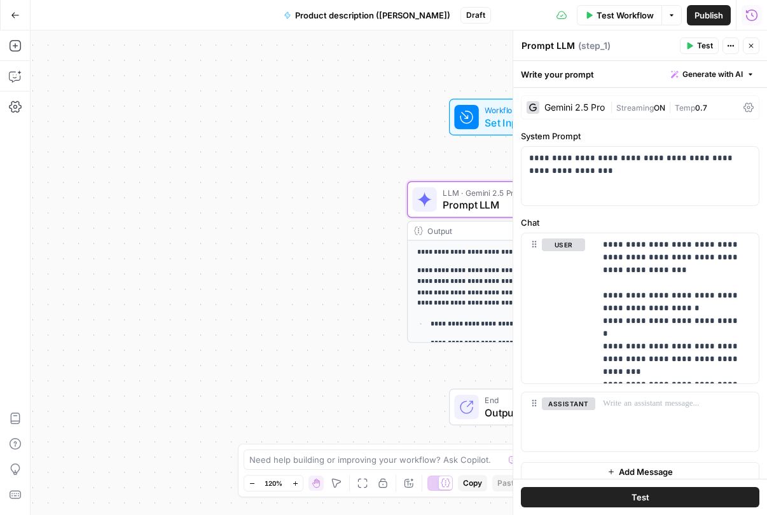
click at [754, 18] on icon "button" at bounding box center [751, 15] width 13 height 13
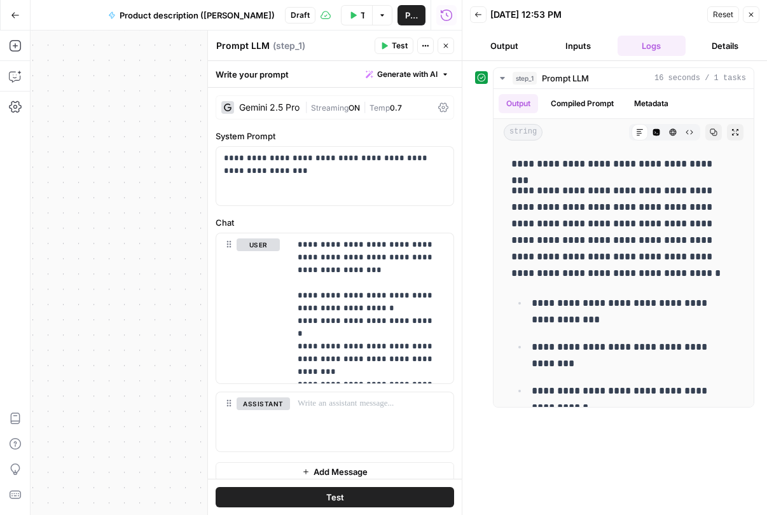
click at [575, 43] on button "Inputs" at bounding box center [578, 46] width 69 height 20
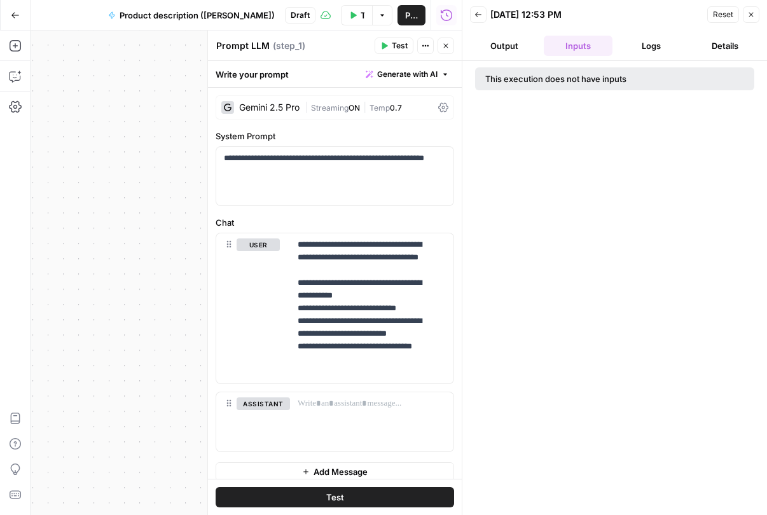
click at [651, 43] on button "Logs" at bounding box center [651, 46] width 69 height 20
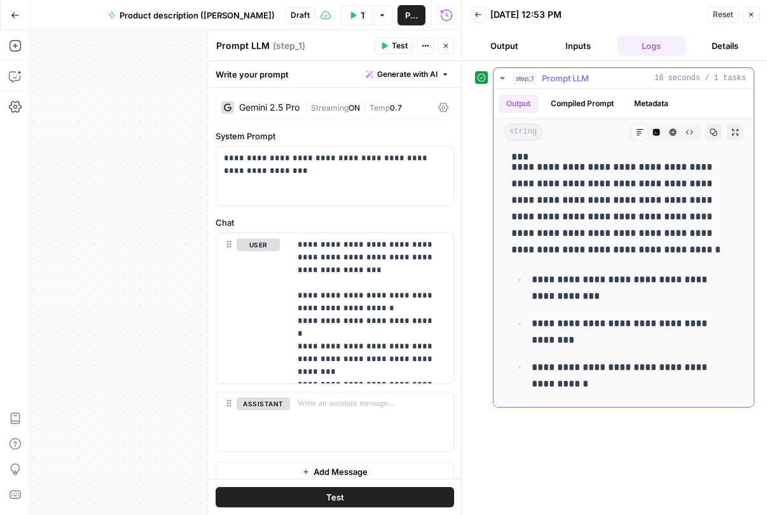
scroll to position [24, 0]
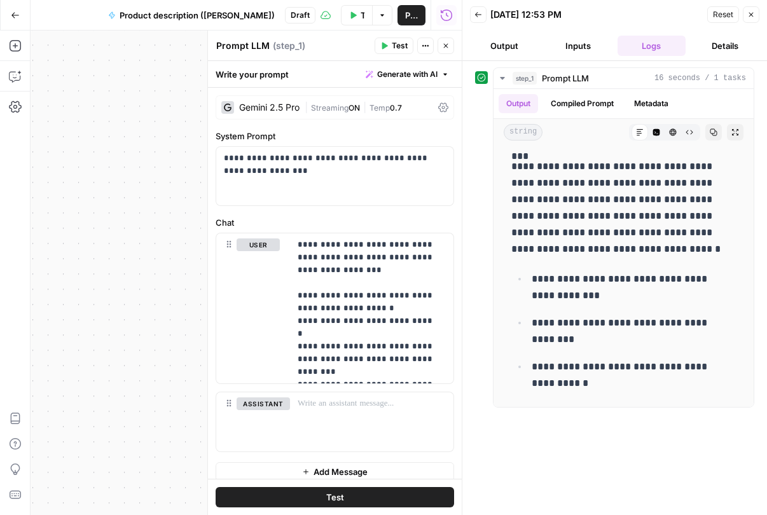
drag, startPoint x: 455, startPoint y: 467, endPoint x: 472, endPoint y: 462, distance: 17.5
click at [457, 467] on div at bounding box center [462, 257] width 13 height 515
click at [525, 451] on div "**********" at bounding box center [615, 287] width 278 height 441
click at [265, 109] on div "Gemini 2.5 Pro" at bounding box center [270, 107] width 60 height 9
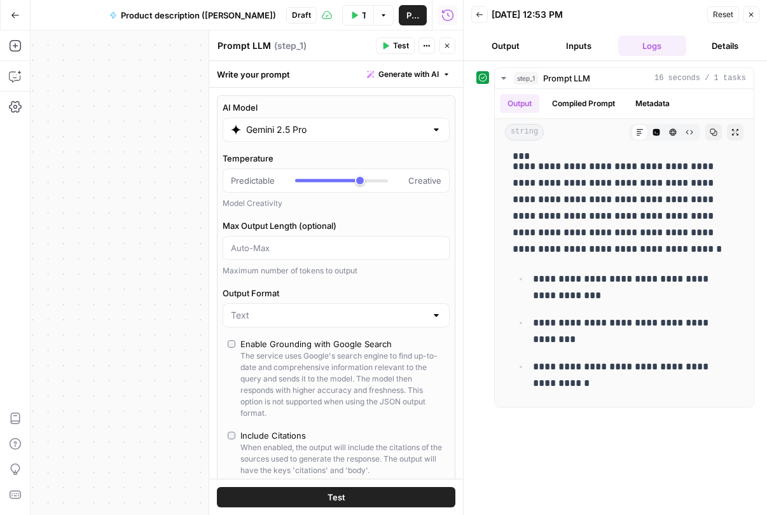
click at [267, 118] on div "Gemini 2.5 Pro" at bounding box center [336, 130] width 227 height 24
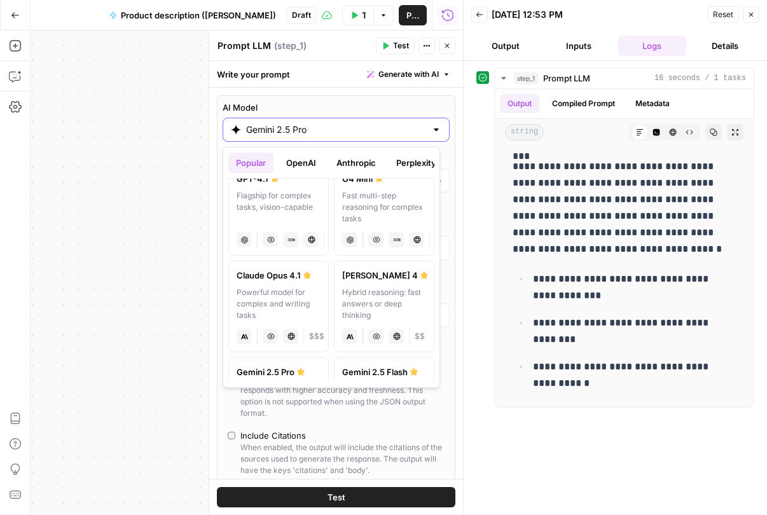
scroll to position [117, 0]
click at [366, 304] on div "Hybrid reasoning: fast answers or deep thinking" at bounding box center [384, 303] width 84 height 34
type input "[PERSON_NAME] 4"
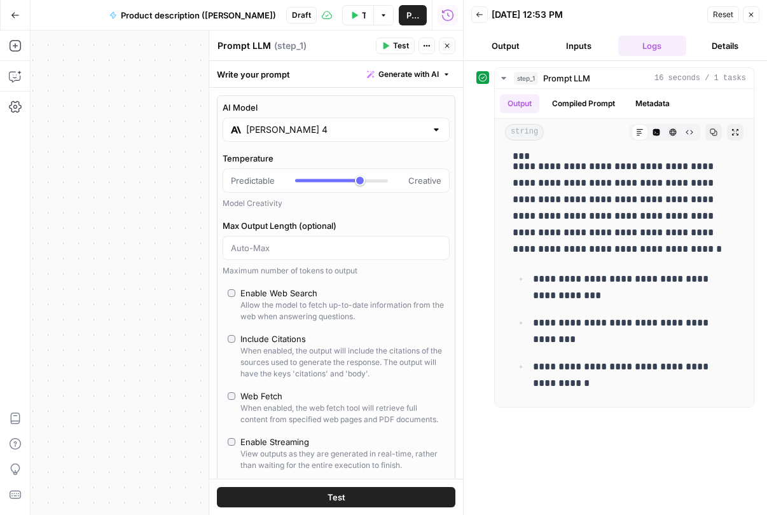
click at [483, 81] on icon at bounding box center [482, 77] width 9 height 9
click at [329, 501] on span "Test" at bounding box center [337, 497] width 18 height 13
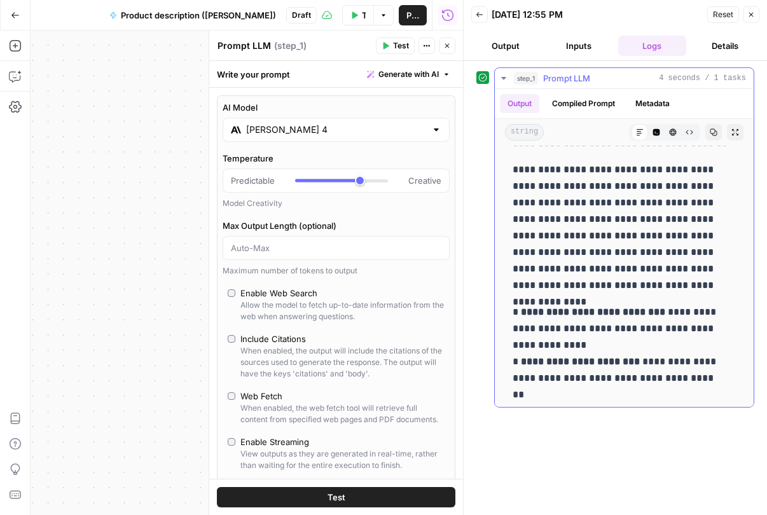
scroll to position [0, 0]
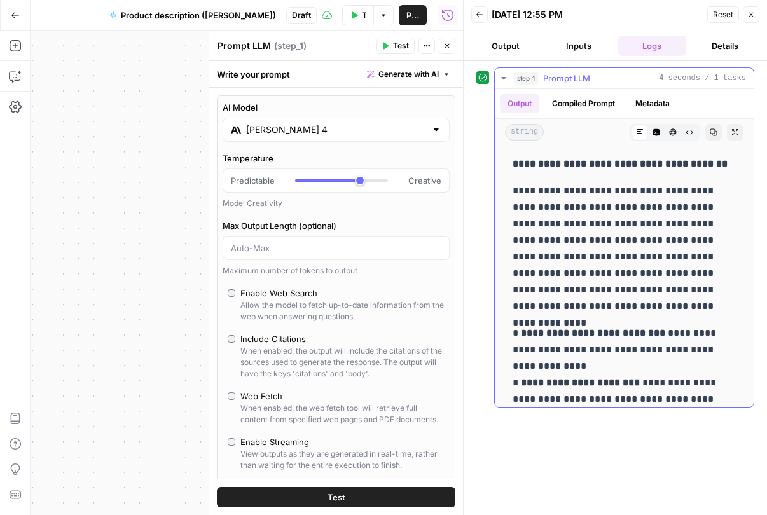
click at [577, 81] on span "Prompt LLM" at bounding box center [566, 78] width 47 height 13
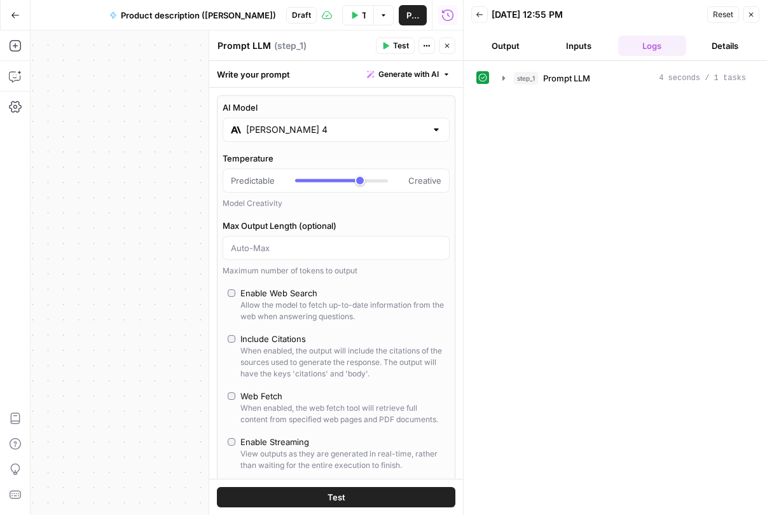
click at [478, 17] on icon "button" at bounding box center [480, 15] width 8 height 8
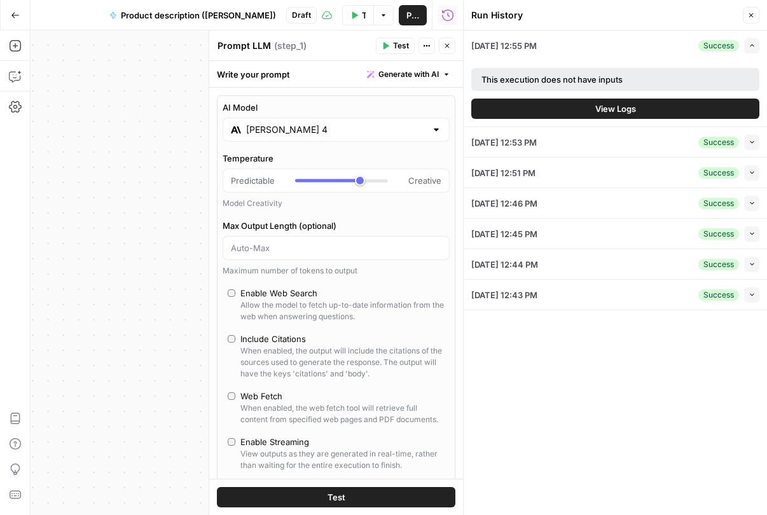
click at [754, 172] on icon "button" at bounding box center [751, 172] width 7 height 7
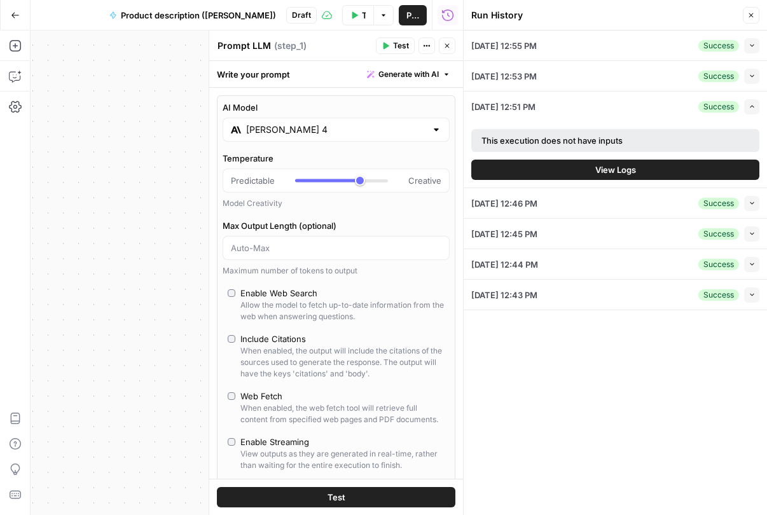
click at [617, 170] on span "View Logs" at bounding box center [615, 169] width 41 height 13
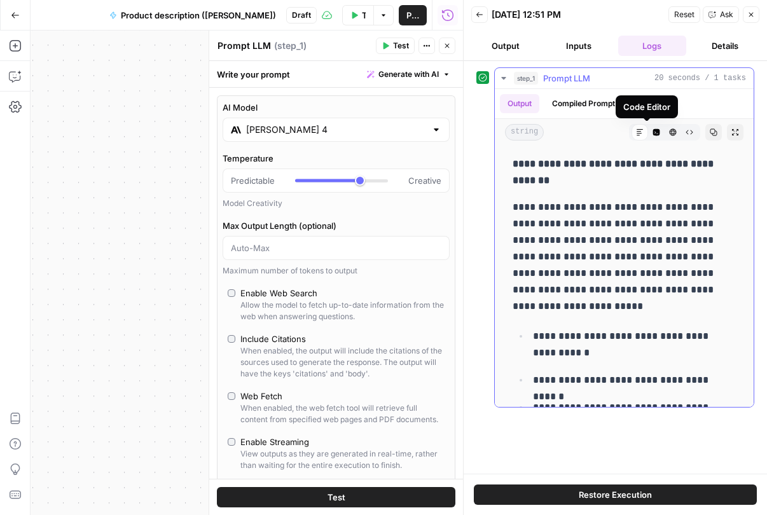
click at [653, 132] on icon "button" at bounding box center [656, 132] width 7 height 7
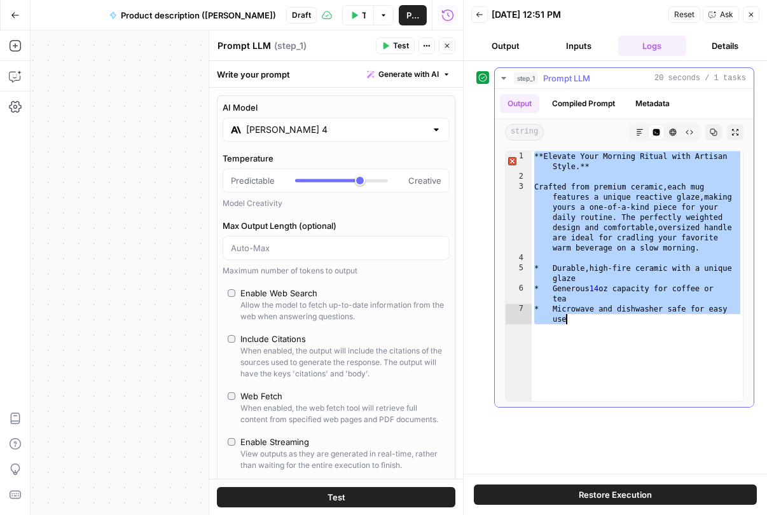
drag, startPoint x: 535, startPoint y: 157, endPoint x: 576, endPoint y: 317, distance: 164.7
click at [576, 317] on div "**Elevate Your Morning Ritual with Artisan Style.** Crafted from premium cerami…" at bounding box center [637, 296] width 211 height 291
type textarea "**********"
click at [640, 132] on icon "button" at bounding box center [640, 132] width 8 height 8
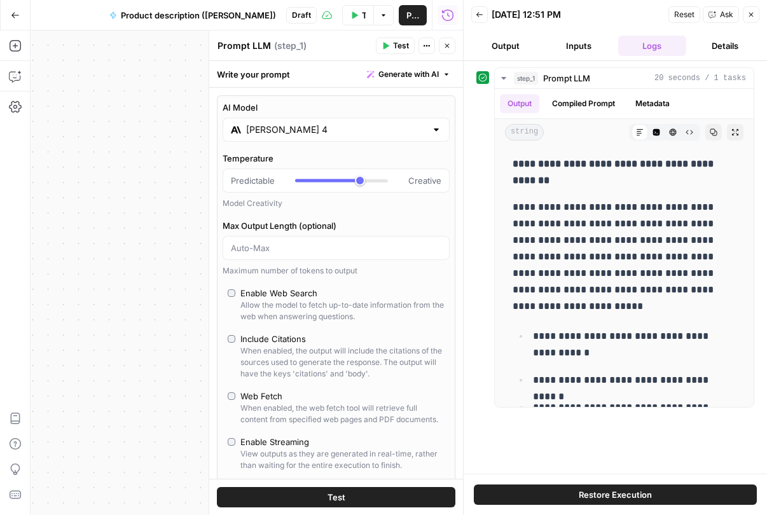
click at [749, 20] on button "Close" at bounding box center [751, 14] width 17 height 17
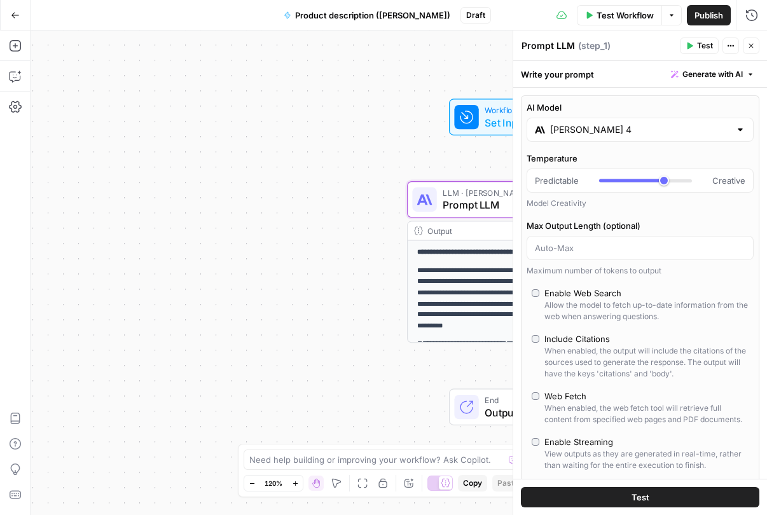
click at [746, 46] on button "Close" at bounding box center [751, 46] width 17 height 17
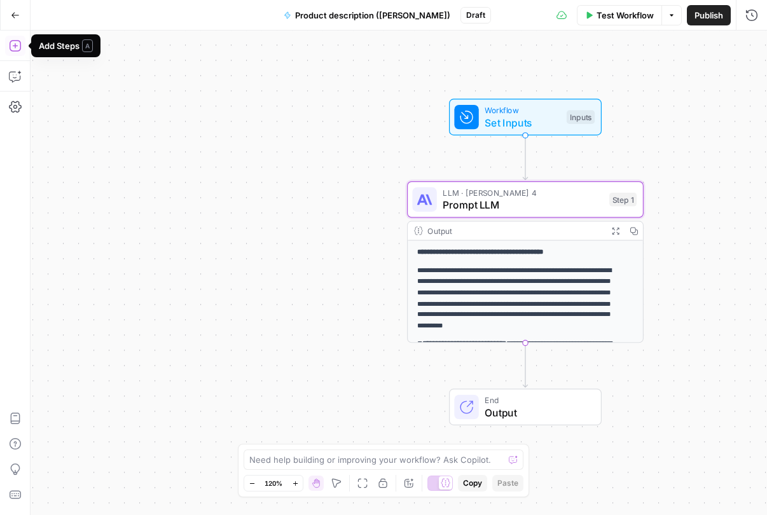
click at [14, 46] on icon "button" at bounding box center [14, 45] width 11 height 11
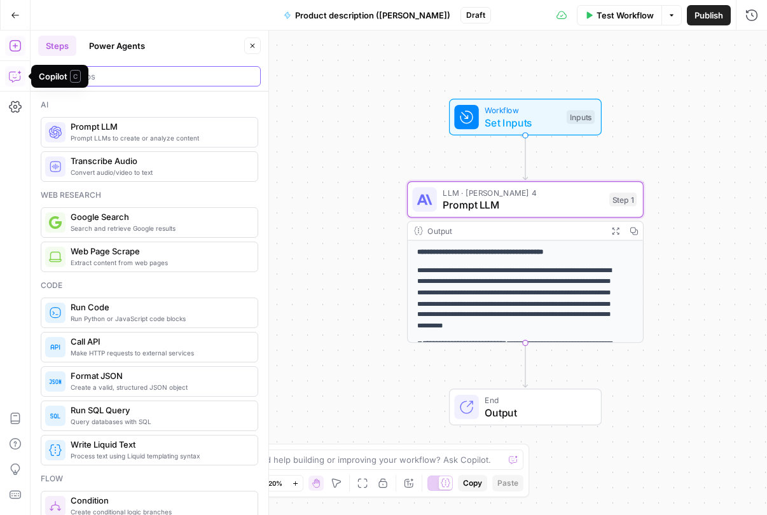
click at [132, 81] on input "search" at bounding box center [149, 76] width 211 height 13
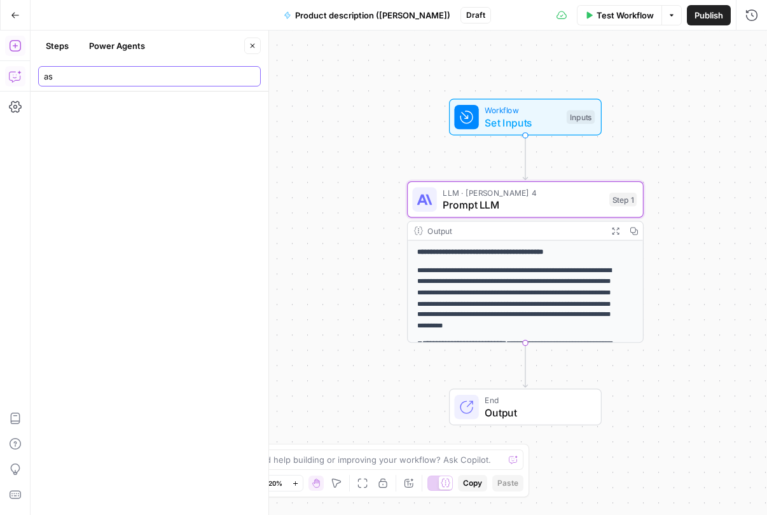
type input "a"
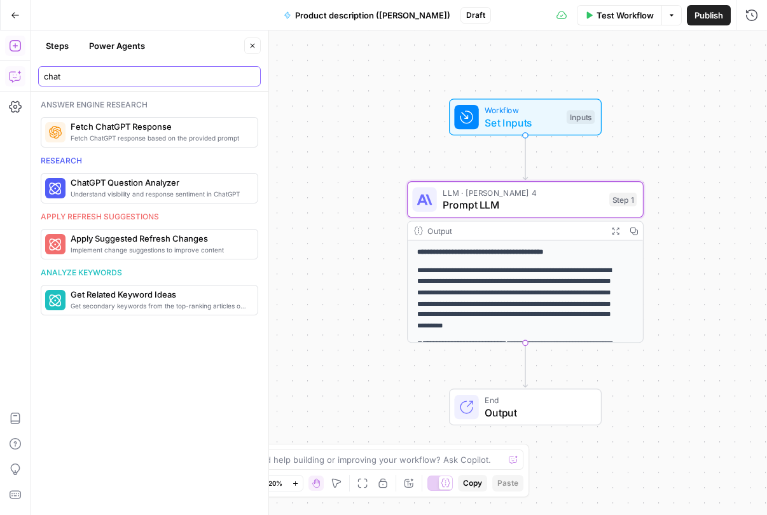
type input "chat"
click at [258, 43] on button "Close" at bounding box center [252, 46] width 17 height 17
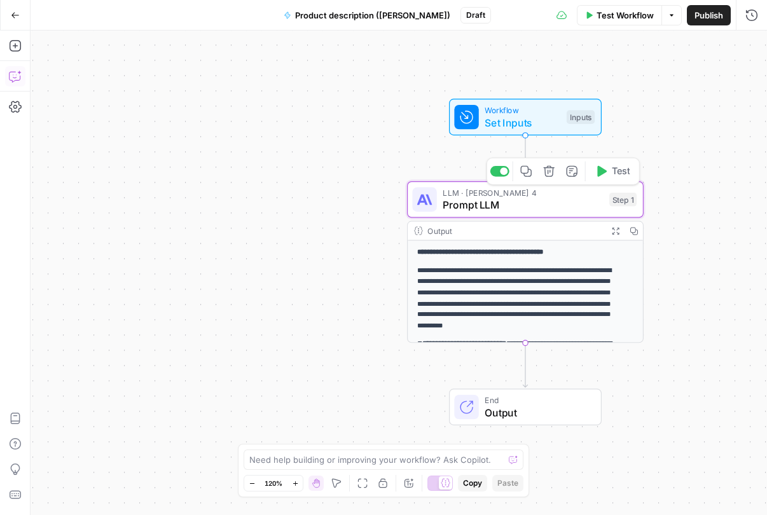
click at [521, 209] on span "Prompt LLM" at bounding box center [523, 204] width 160 height 15
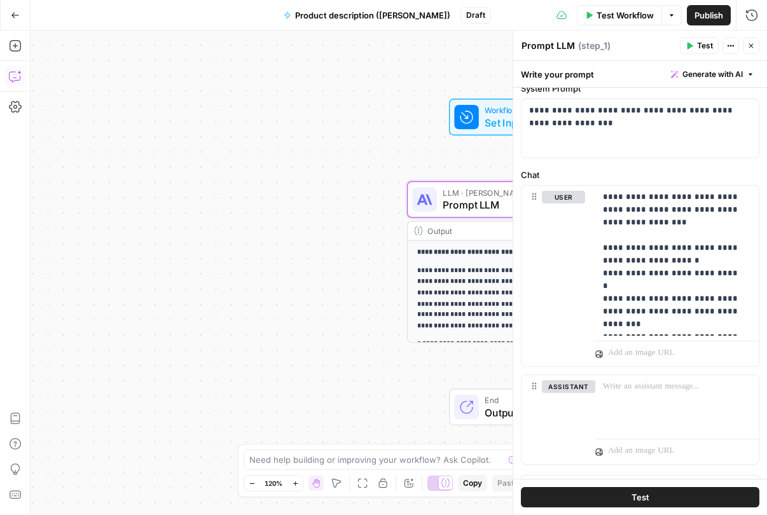
scroll to position [71, 0]
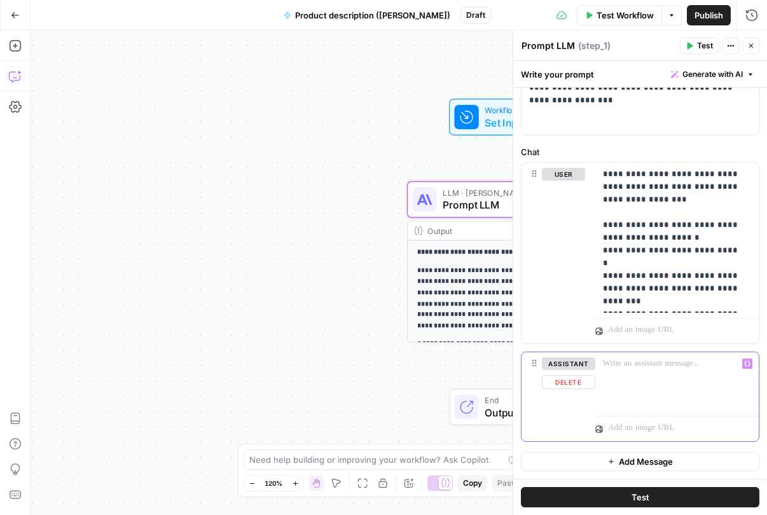
click at [607, 365] on p at bounding box center [677, 363] width 148 height 13
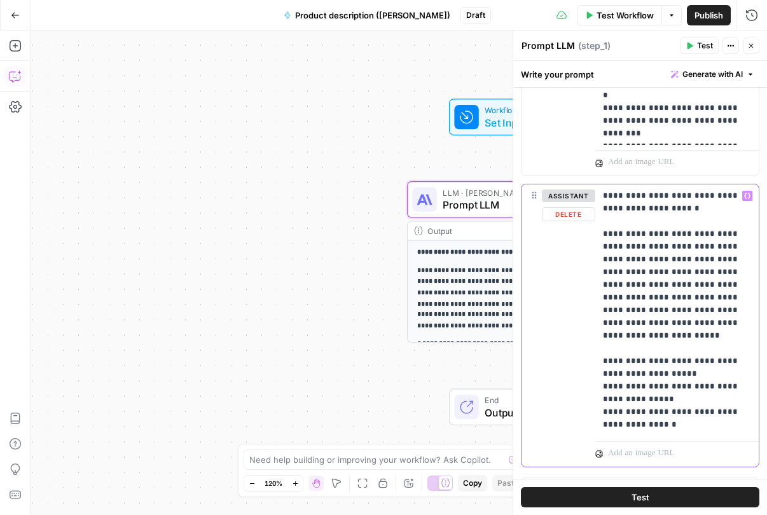
scroll to position [264, 0]
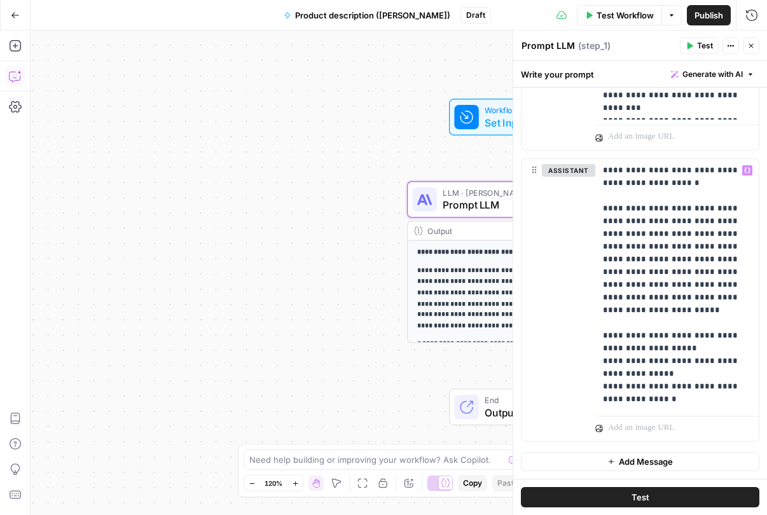
click at [645, 457] on span "Add Message" at bounding box center [646, 461] width 54 height 13
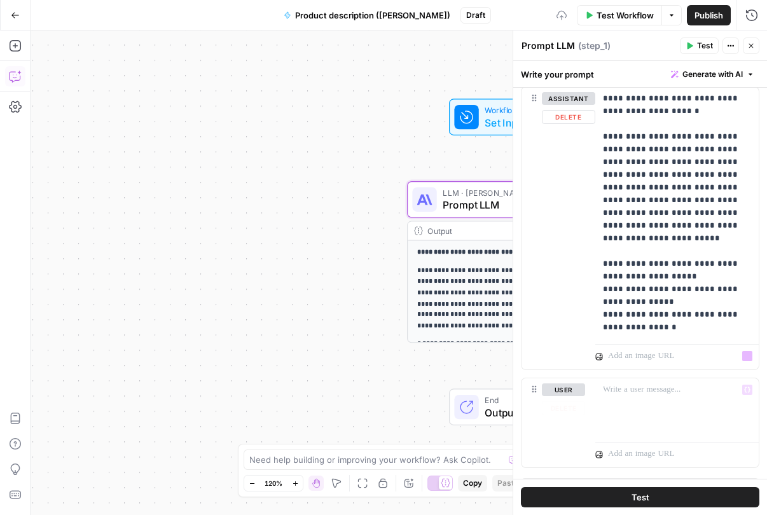
scroll to position [362, 0]
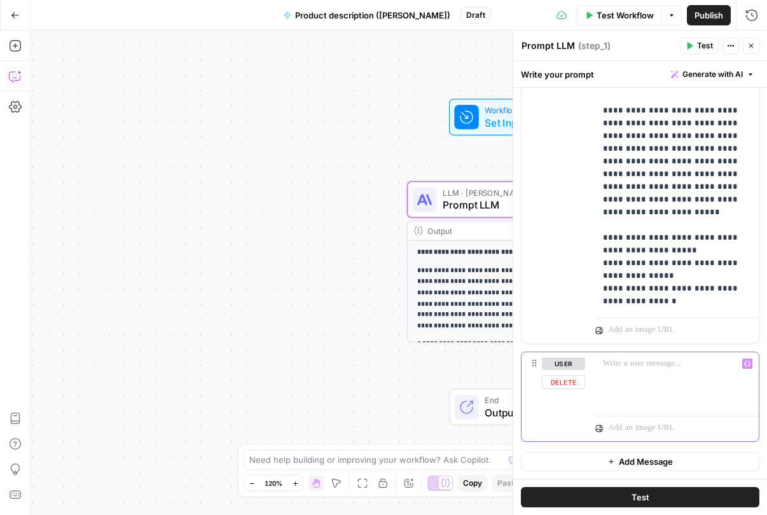
click at [645, 365] on p at bounding box center [677, 363] width 148 height 13
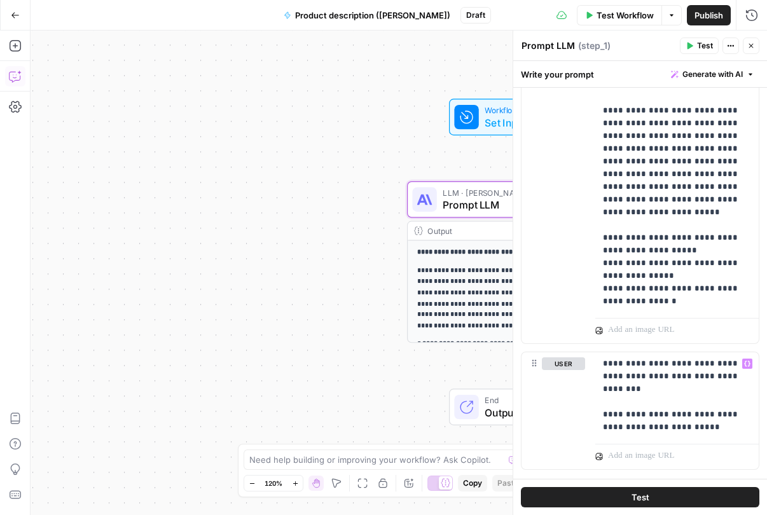
click at [647, 498] on button "Test" at bounding box center [640, 497] width 238 height 20
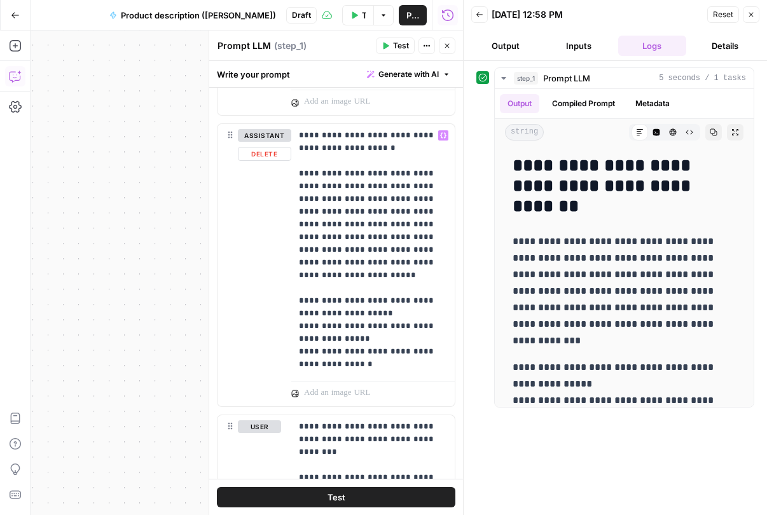
scroll to position [267, 0]
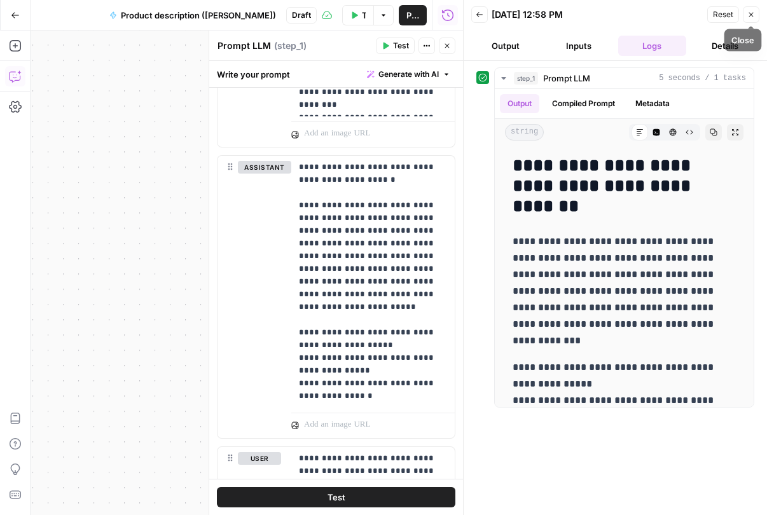
click at [754, 17] on icon "button" at bounding box center [751, 15] width 8 height 8
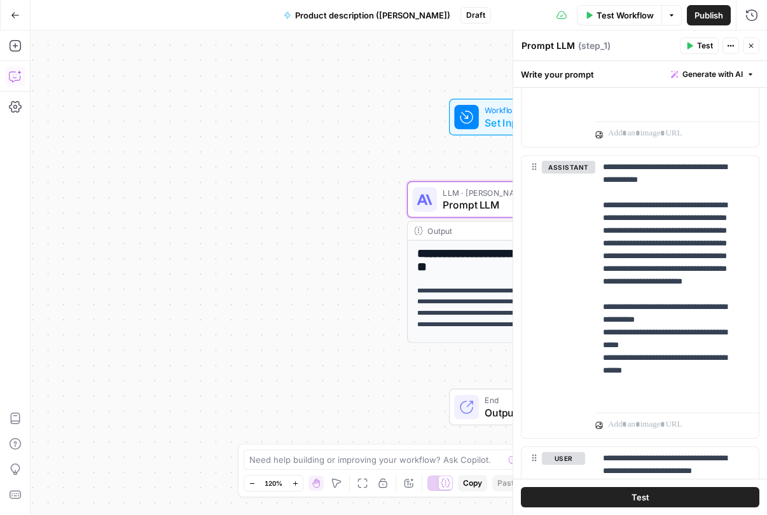
click at [752, 47] on icon "button" at bounding box center [751, 46] width 4 height 4
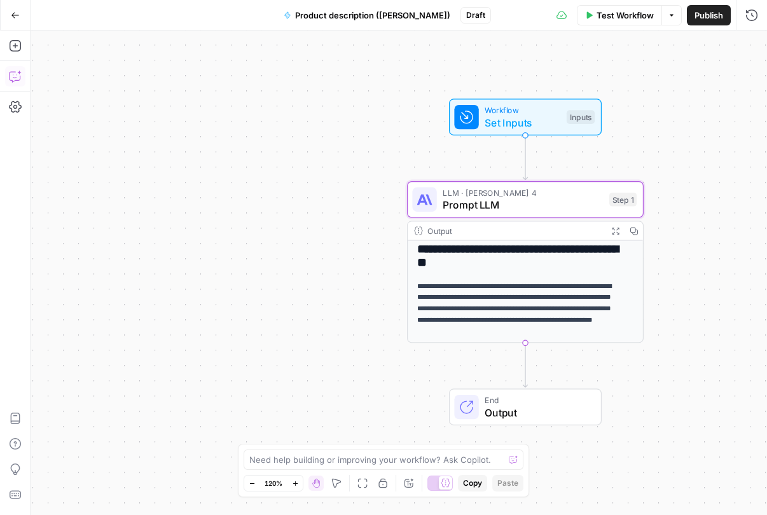
scroll to position [0, 0]
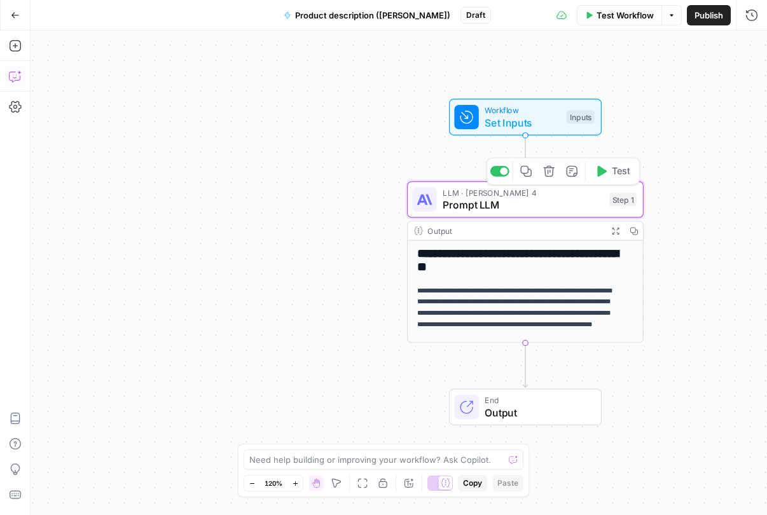
click at [507, 207] on span "Prompt LLM" at bounding box center [523, 204] width 160 height 15
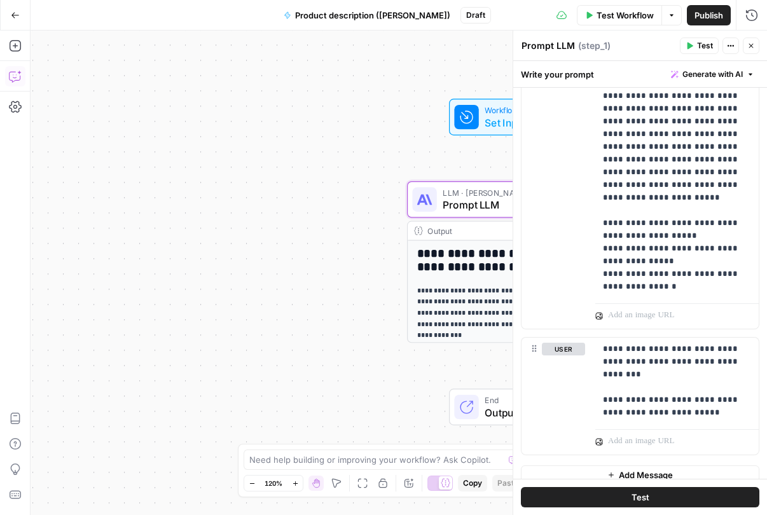
scroll to position [390, 0]
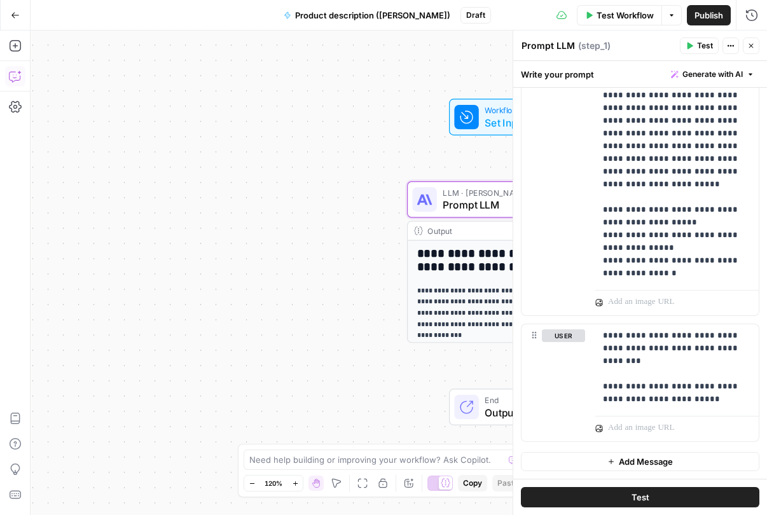
click at [438, 276] on div "**********" at bounding box center [525, 314] width 235 height 147
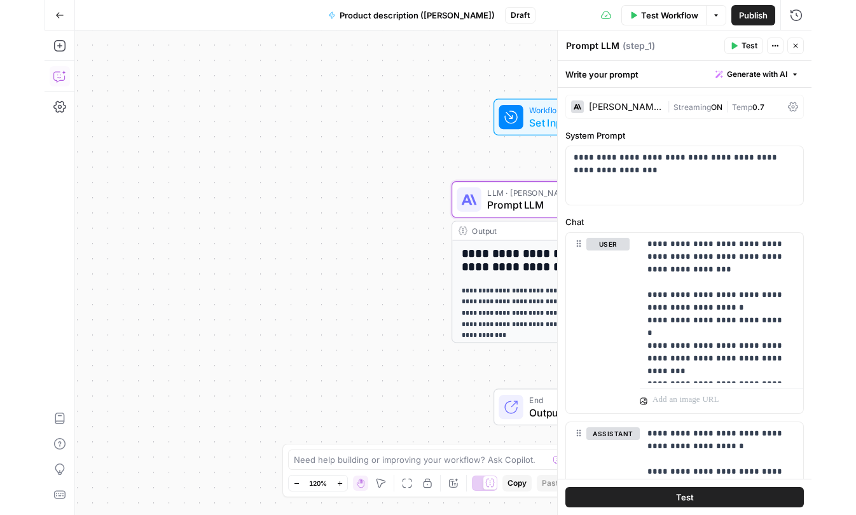
scroll to position [0, 0]
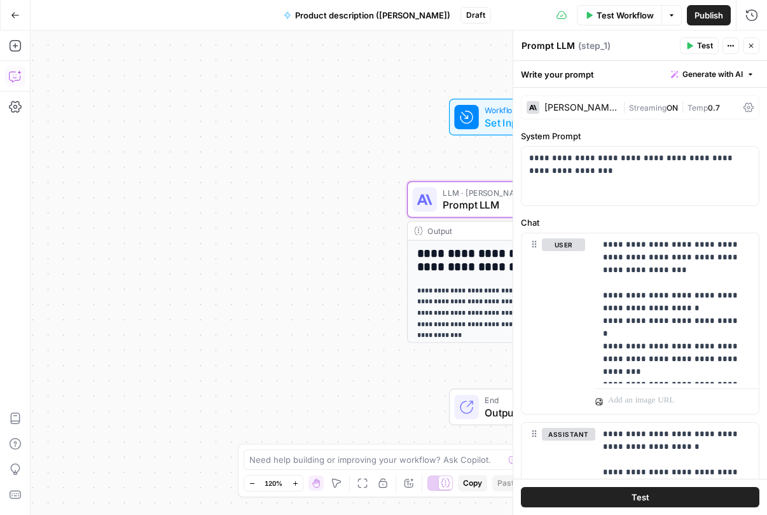
click at [747, 49] on icon "button" at bounding box center [751, 46] width 8 height 8
